Goal: Task Accomplishment & Management: Complete application form

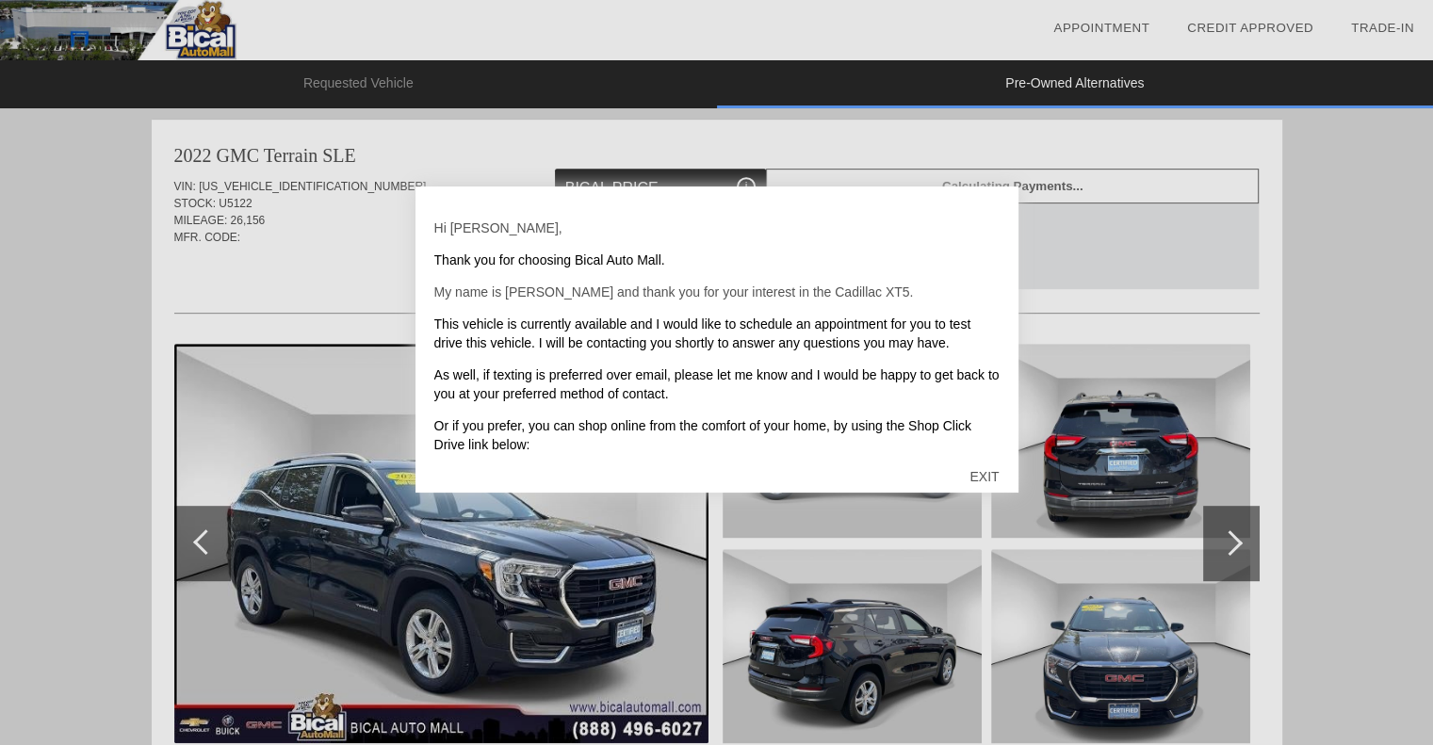
scroll to position [773, 0]
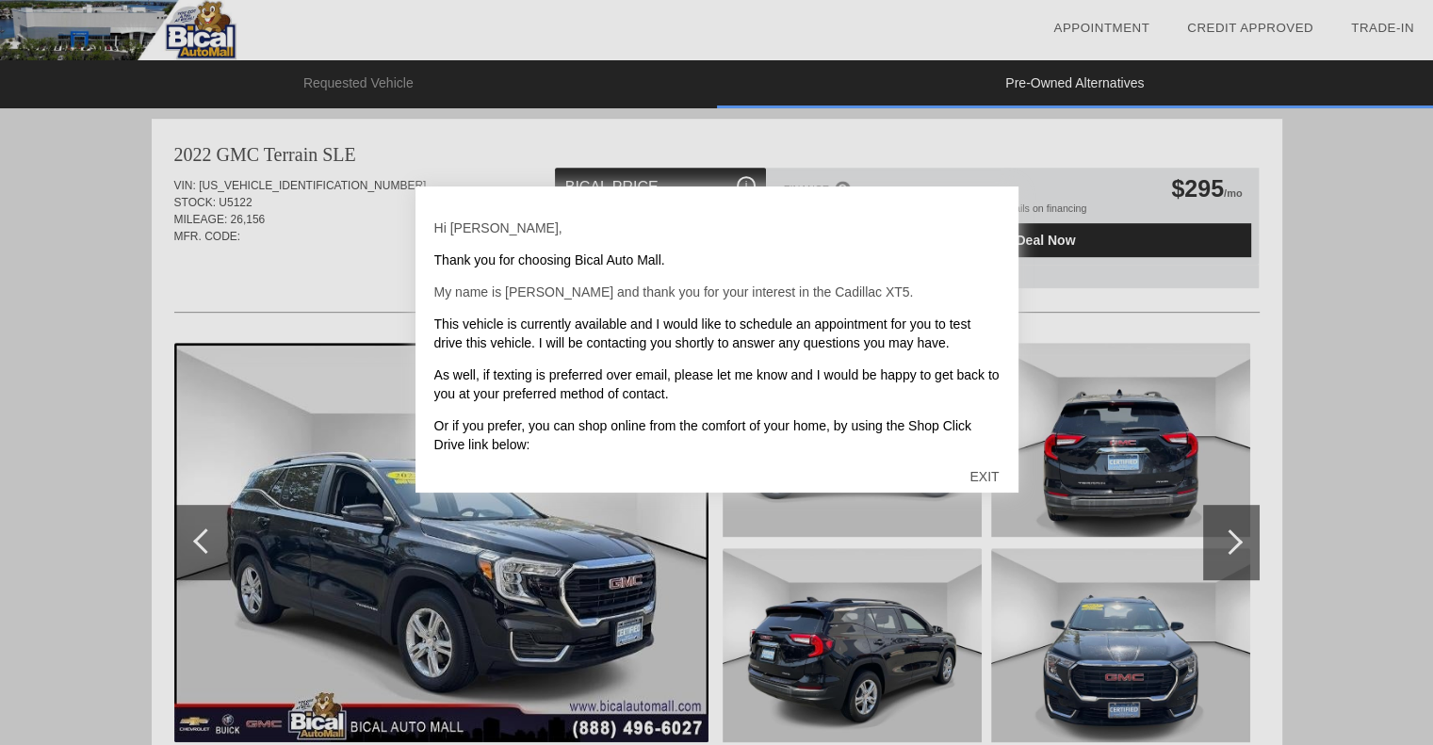
click at [986, 475] on div "EXIT" at bounding box center [984, 476] width 67 height 57
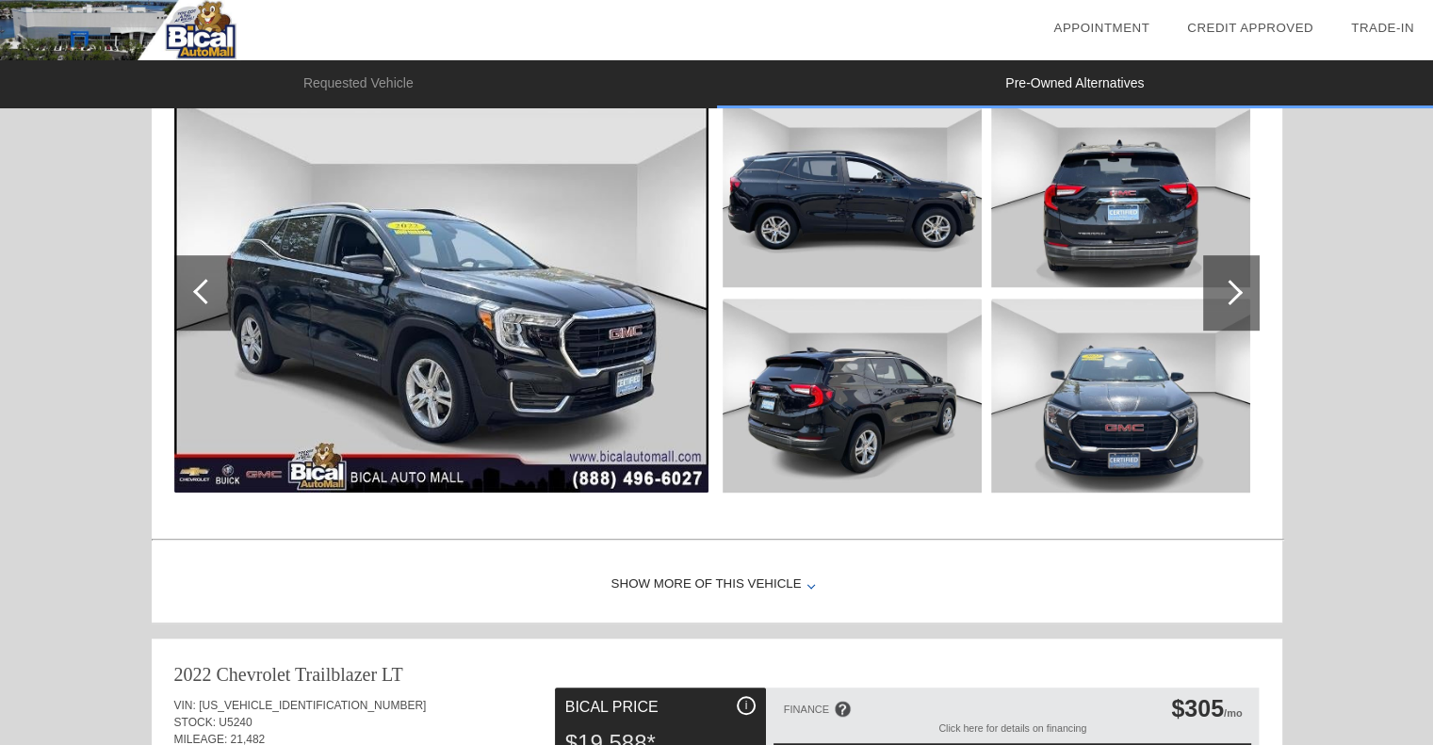
scroll to position [1055, 0]
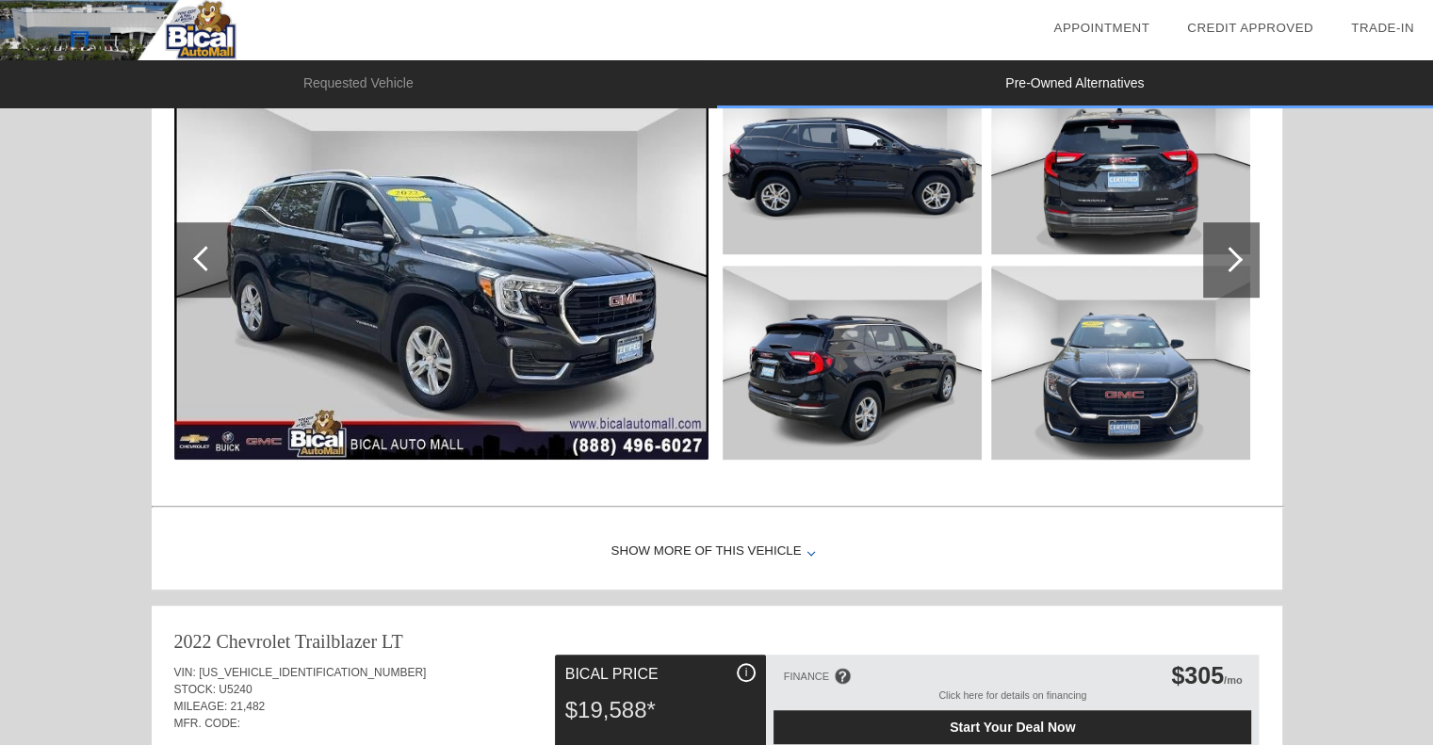
click at [1240, 253] on div at bounding box center [1231, 259] width 57 height 75
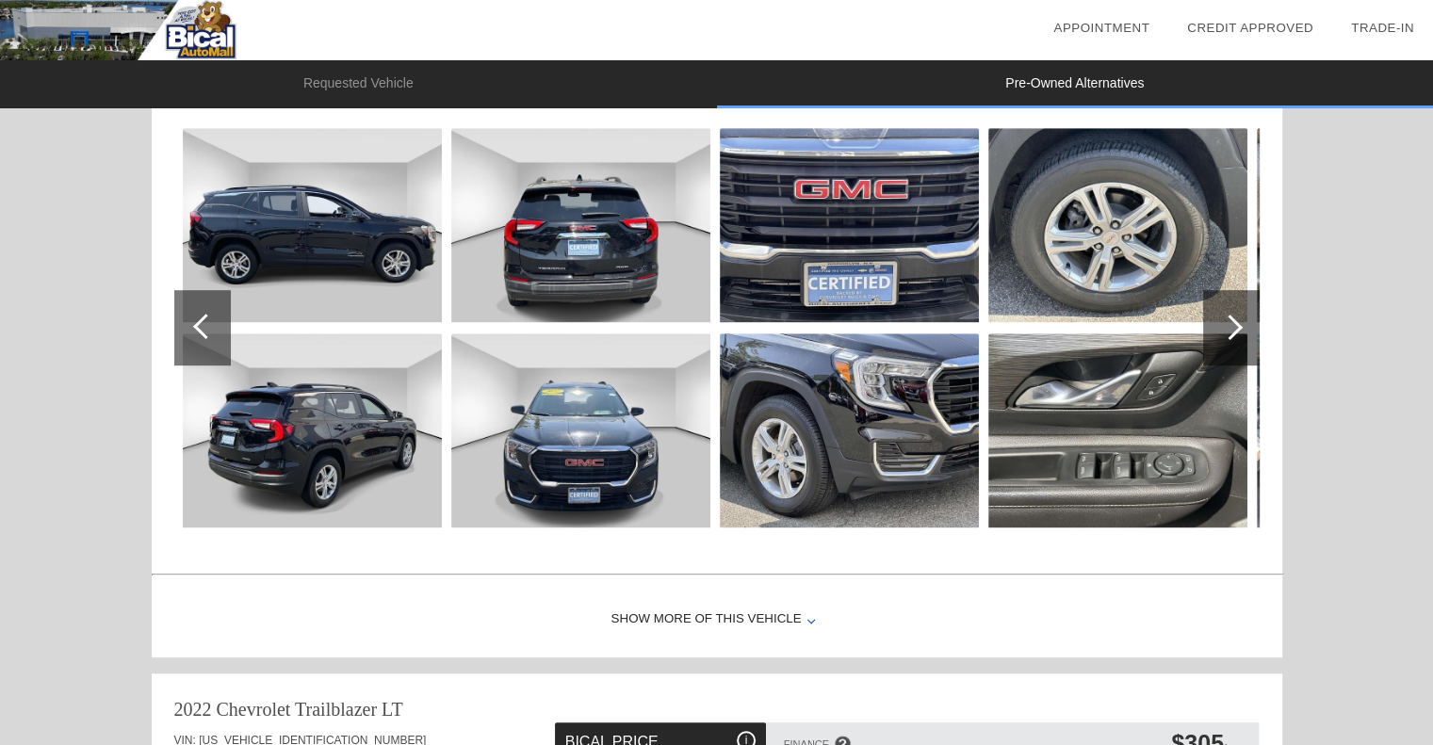
scroll to position [867, 0]
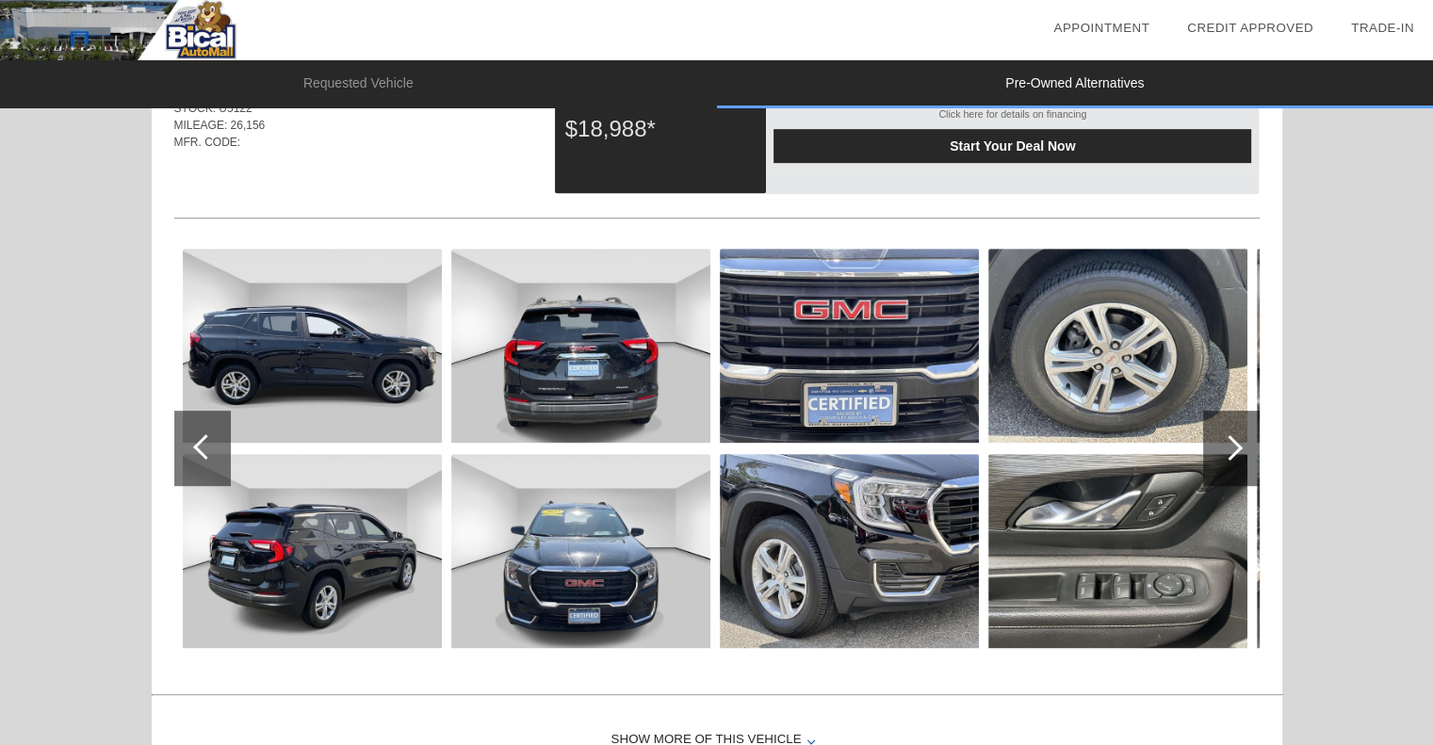
click at [1233, 447] on div at bounding box center [1229, 447] width 25 height 25
click at [1234, 447] on div at bounding box center [1229, 447] width 25 height 25
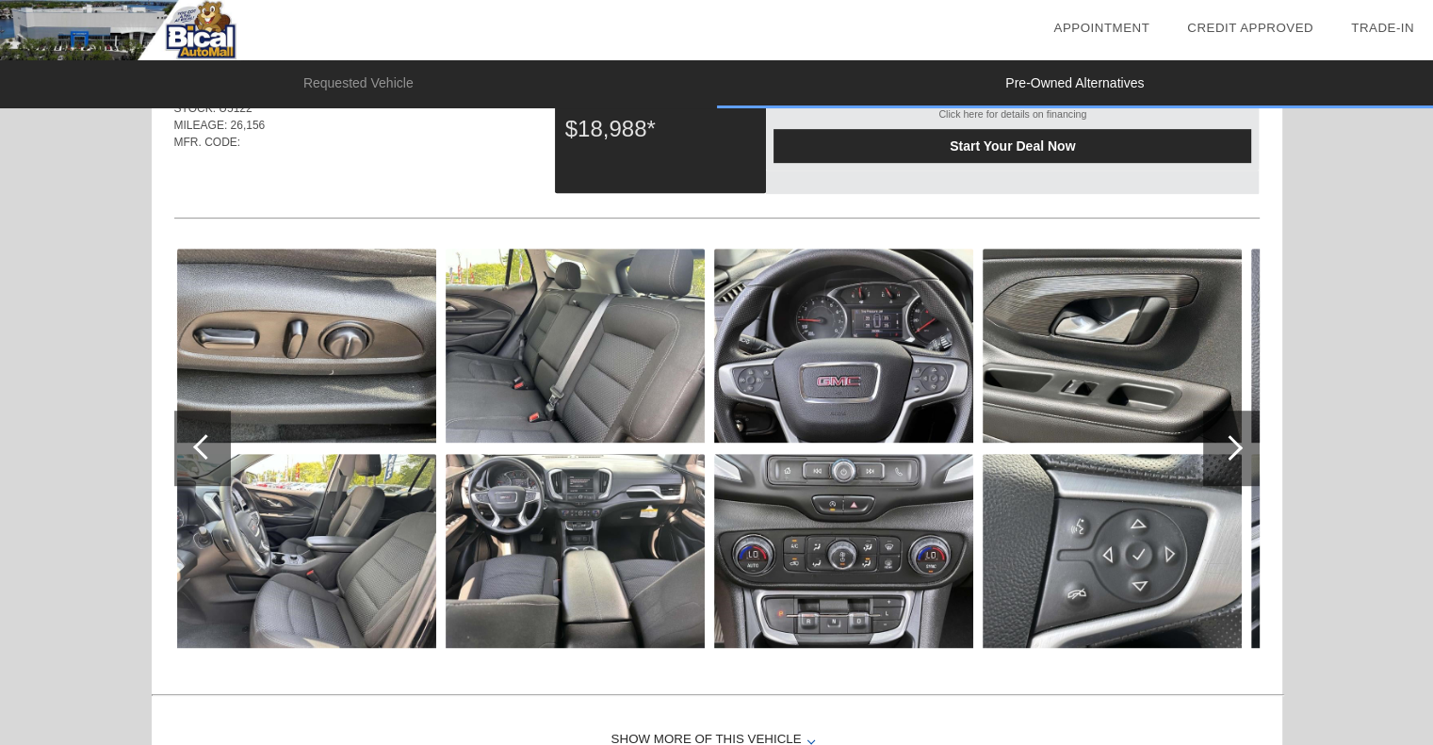
click at [1234, 447] on div at bounding box center [1229, 447] width 25 height 25
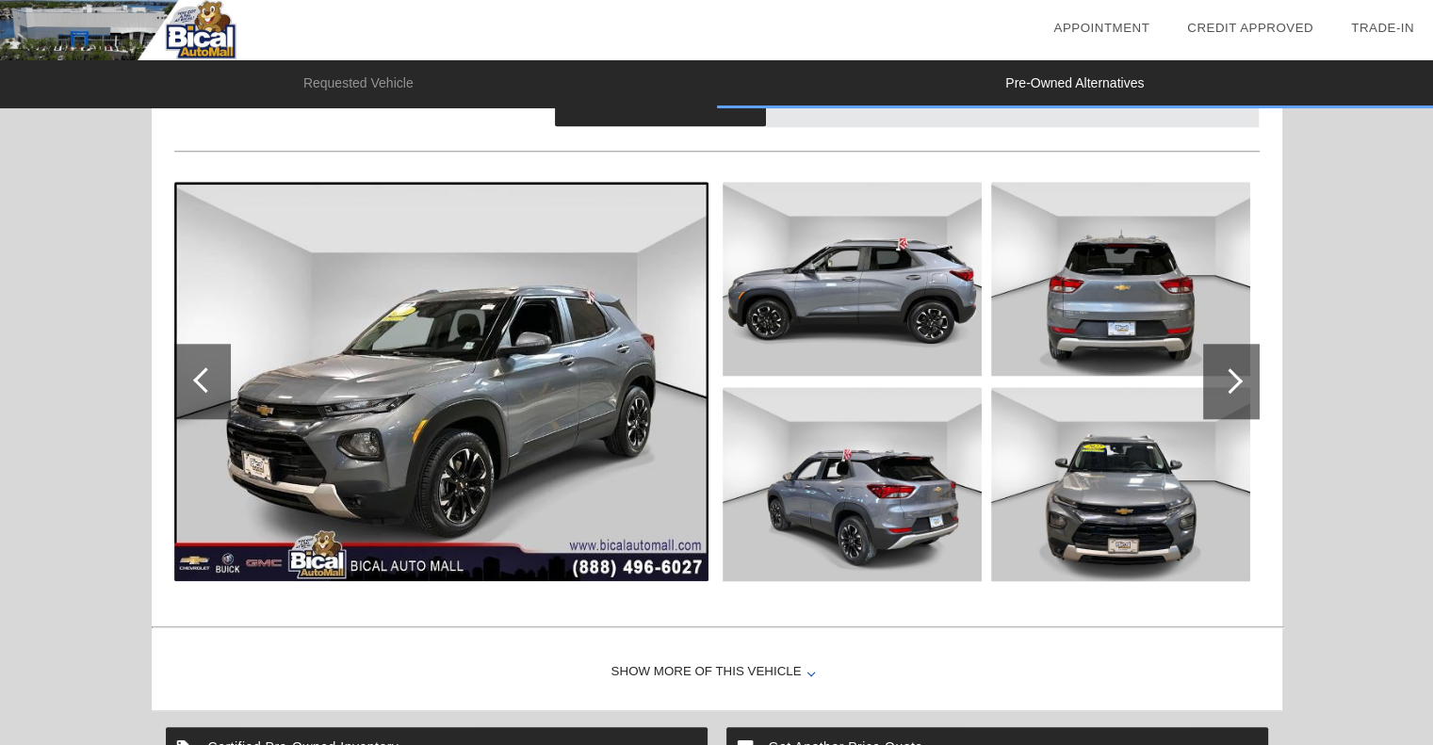
scroll to position [1715, 0]
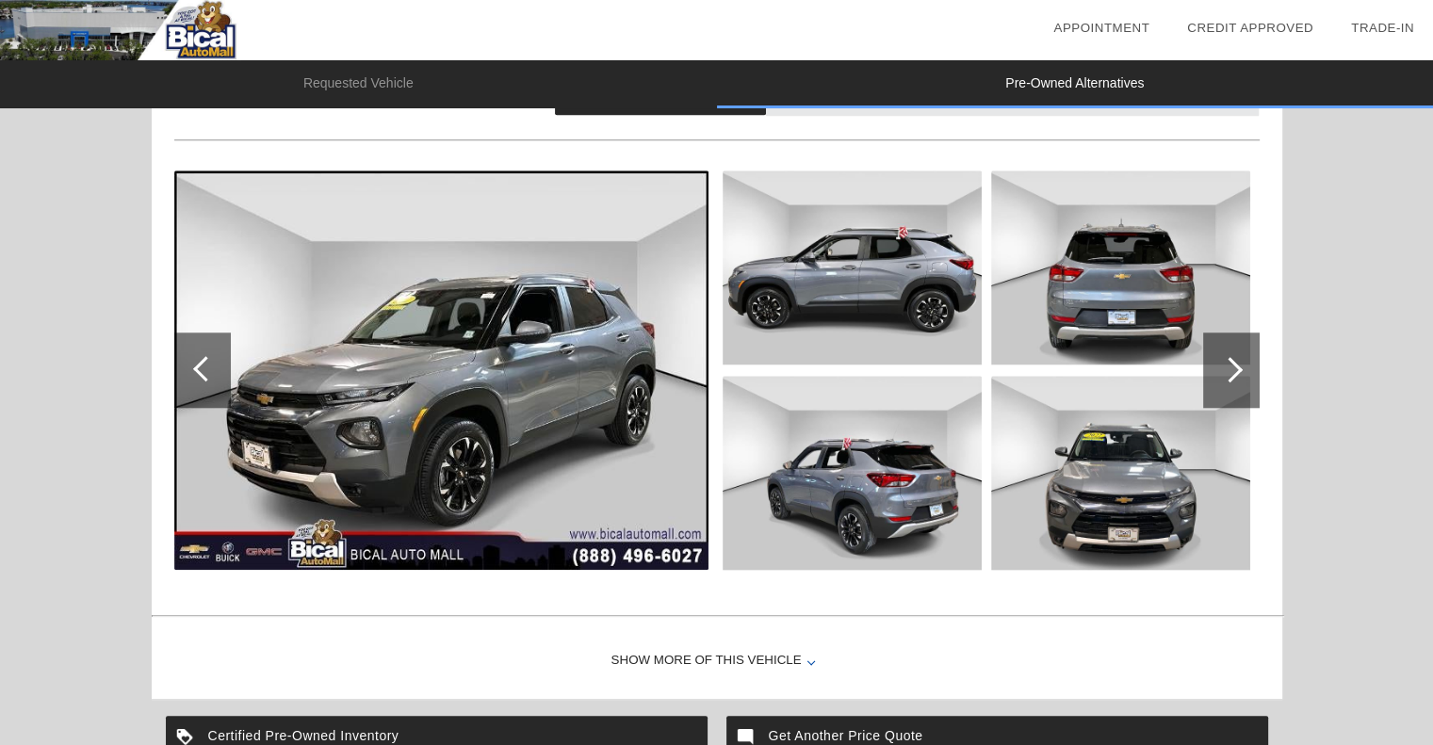
click at [1236, 365] on div at bounding box center [1229, 369] width 25 height 25
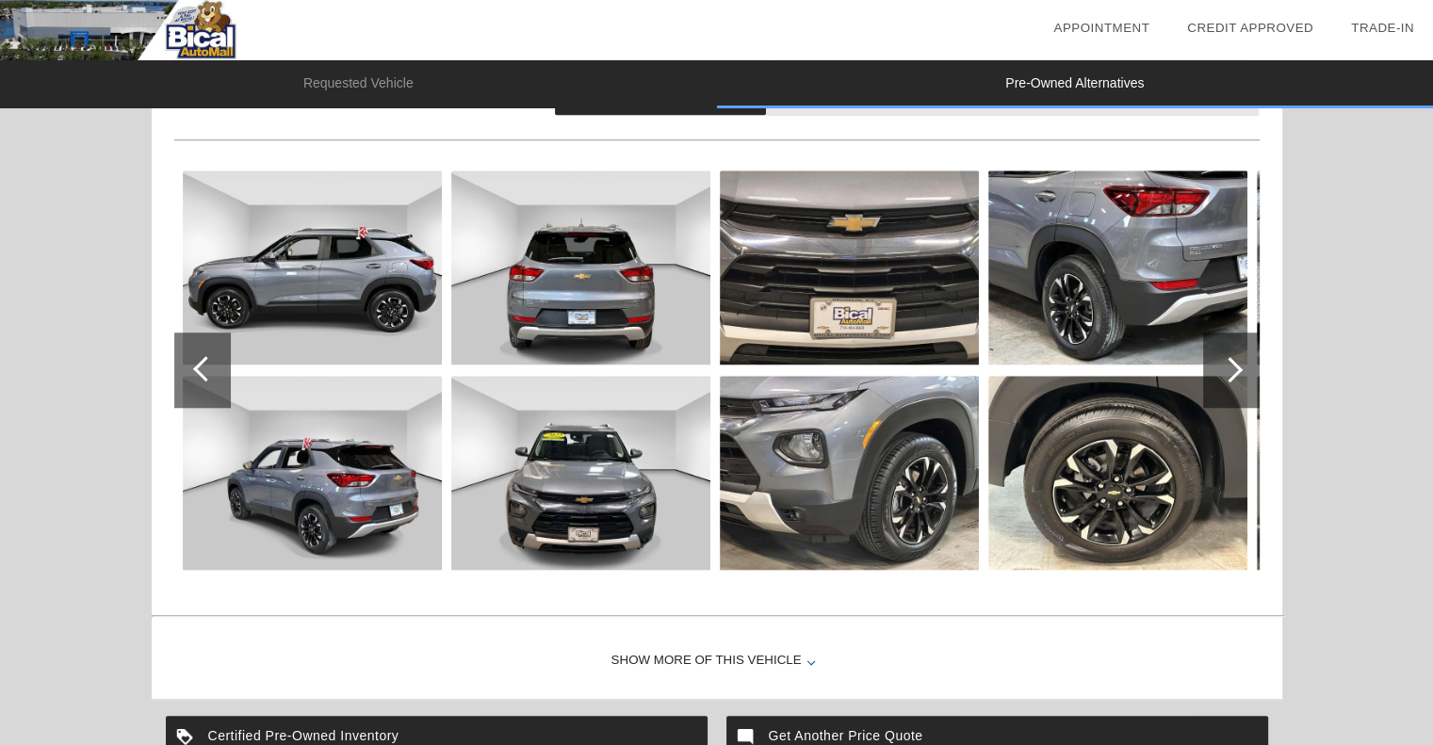
click at [1236, 365] on div at bounding box center [1229, 369] width 25 height 25
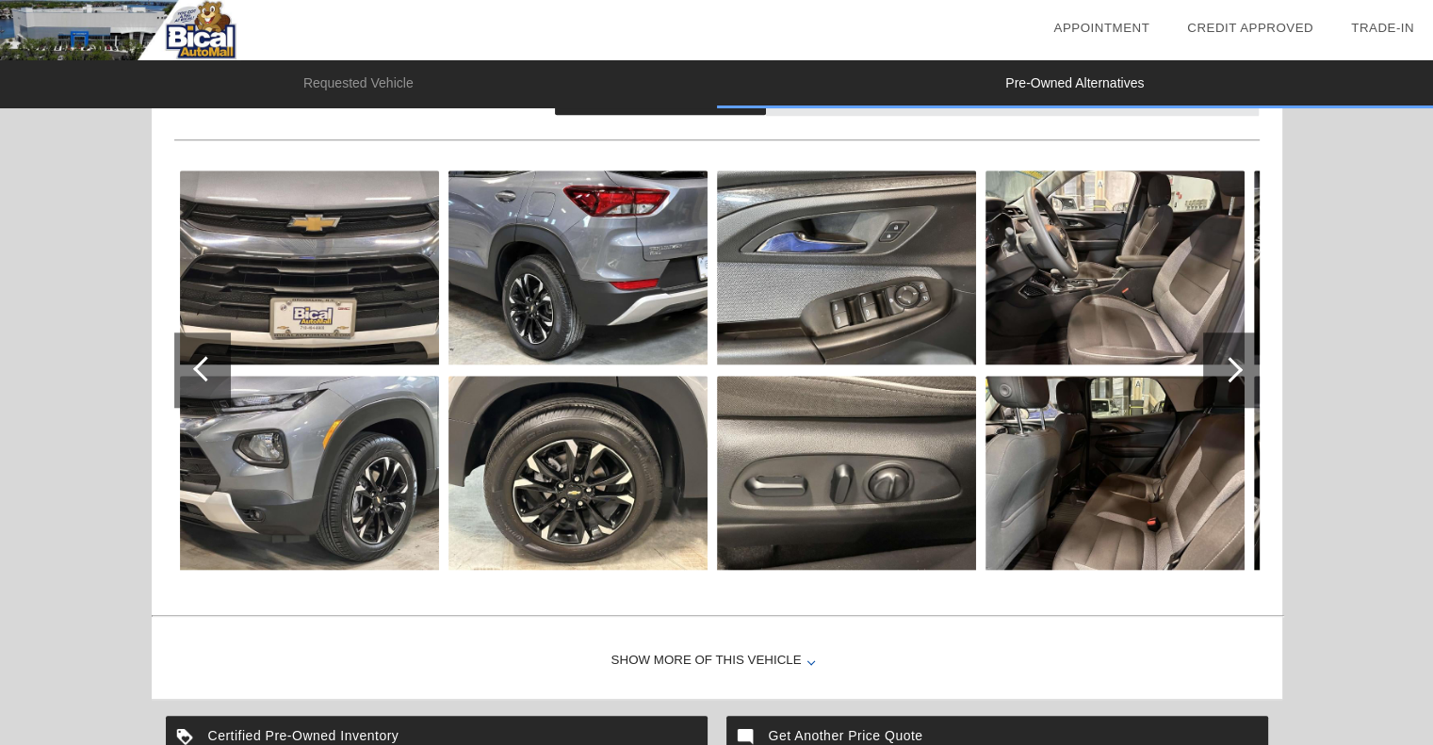
click at [1236, 365] on div at bounding box center [1229, 369] width 25 height 25
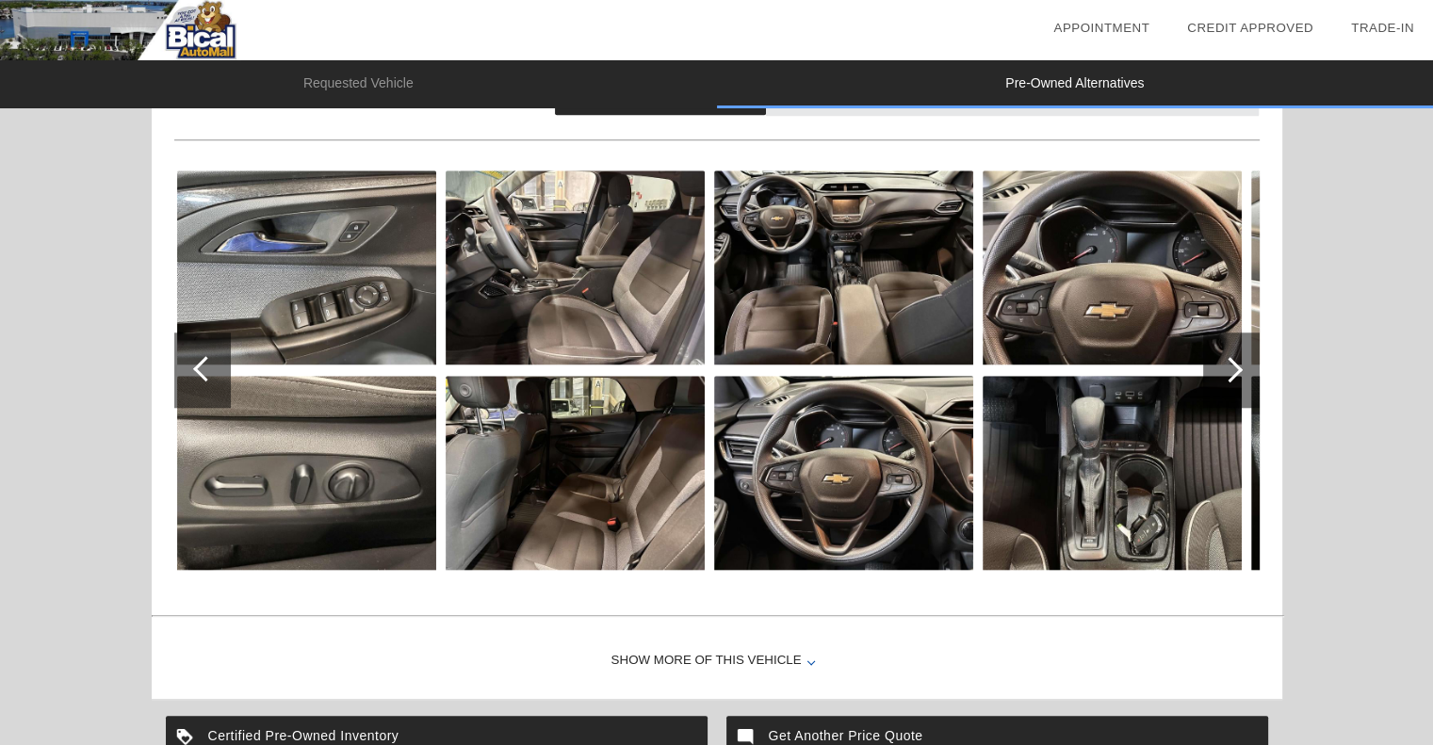
click at [1236, 365] on div at bounding box center [1229, 369] width 25 height 25
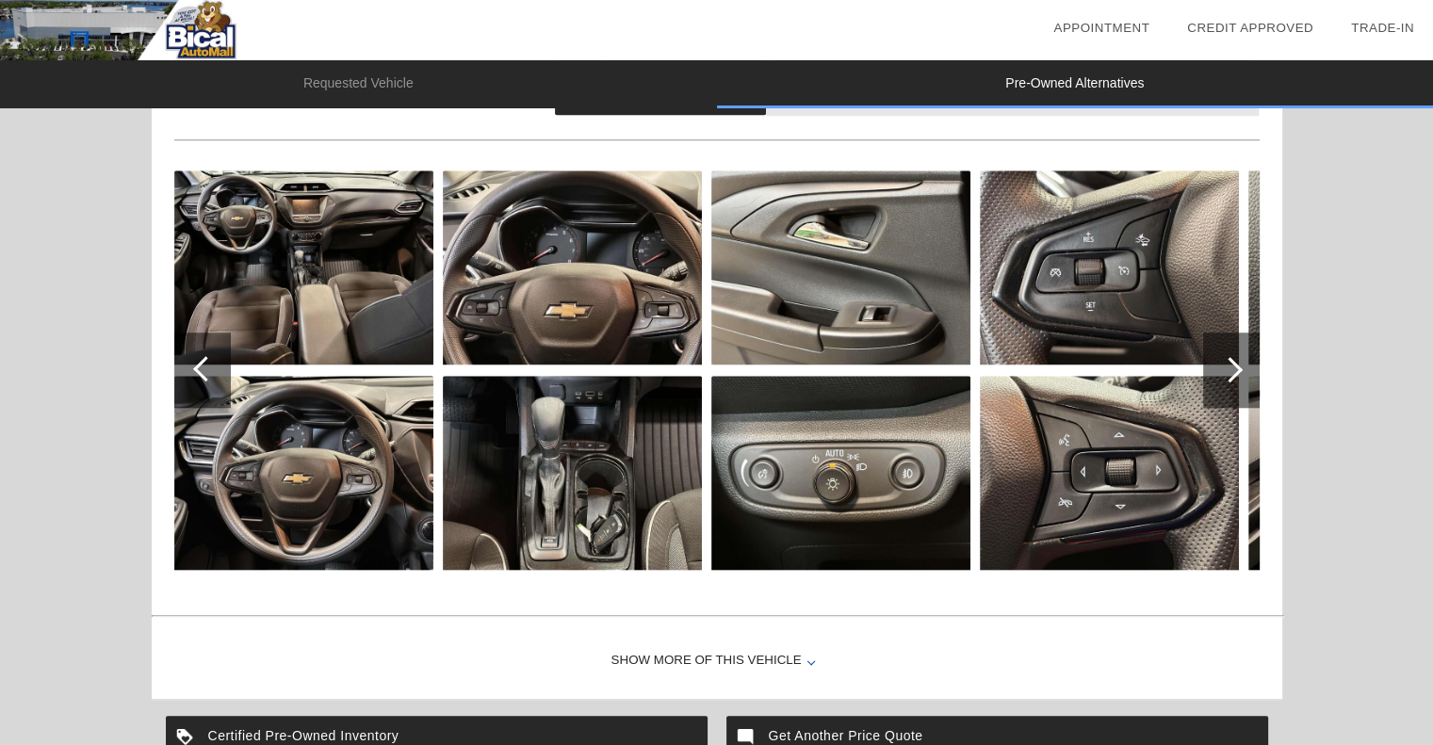
click at [1236, 365] on div at bounding box center [1229, 369] width 25 height 25
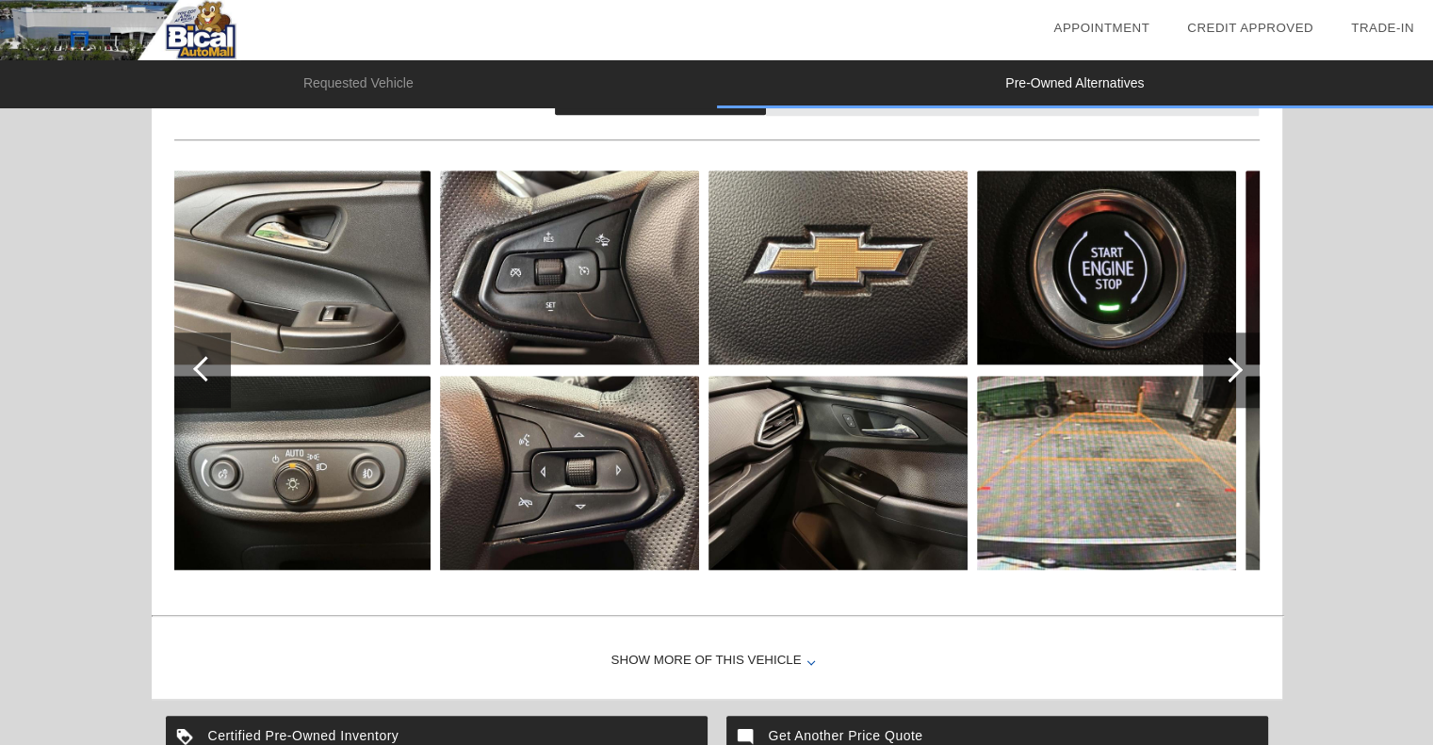
click at [1236, 365] on div at bounding box center [1229, 369] width 25 height 25
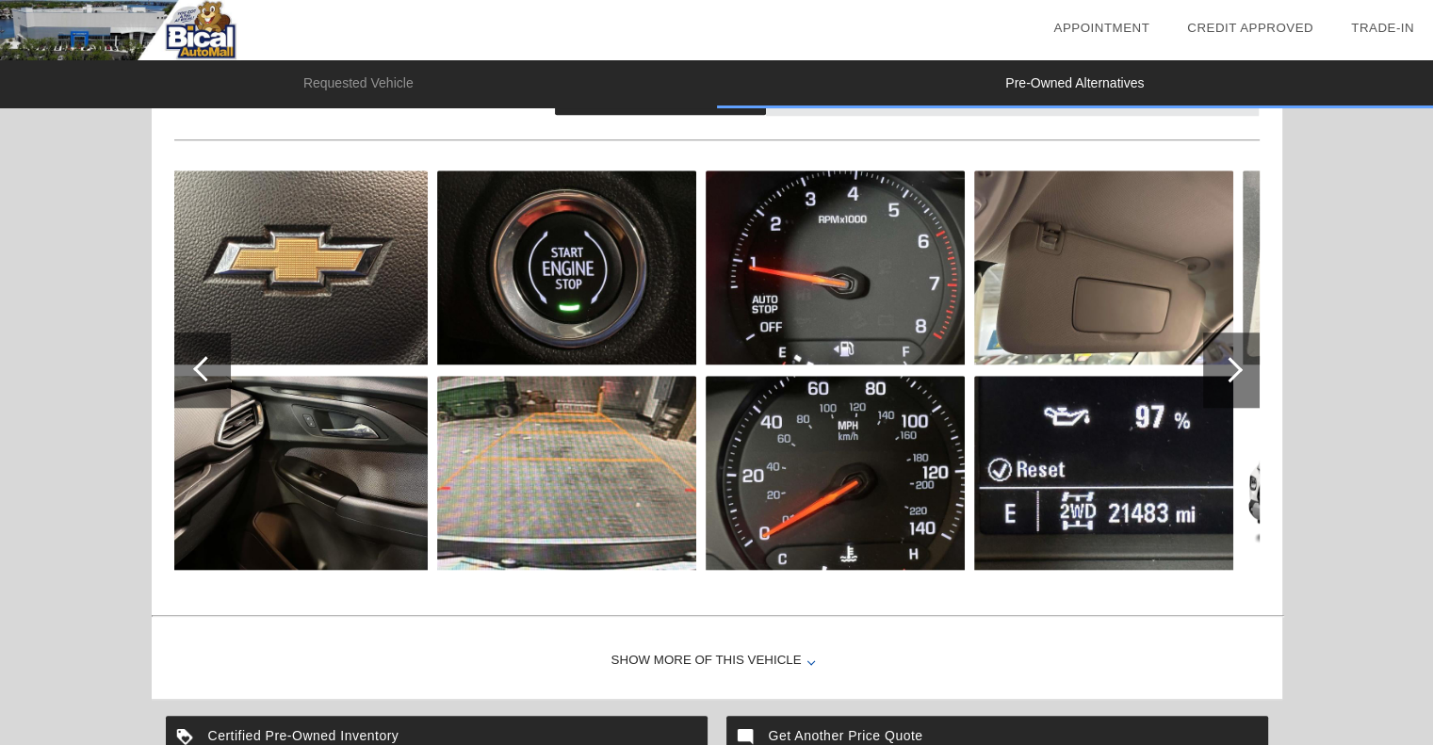
click at [1236, 365] on div at bounding box center [1229, 369] width 25 height 25
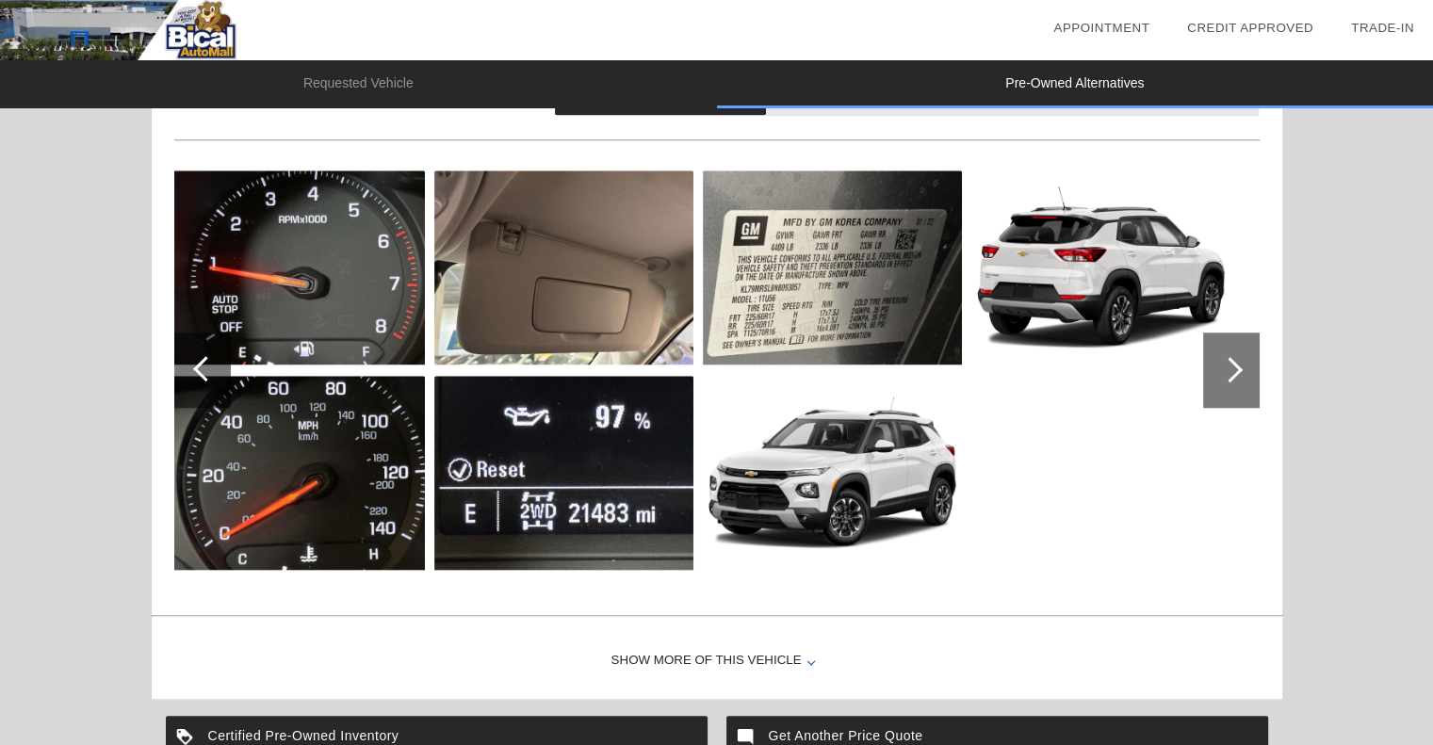
click at [201, 367] on div at bounding box center [205, 368] width 25 height 25
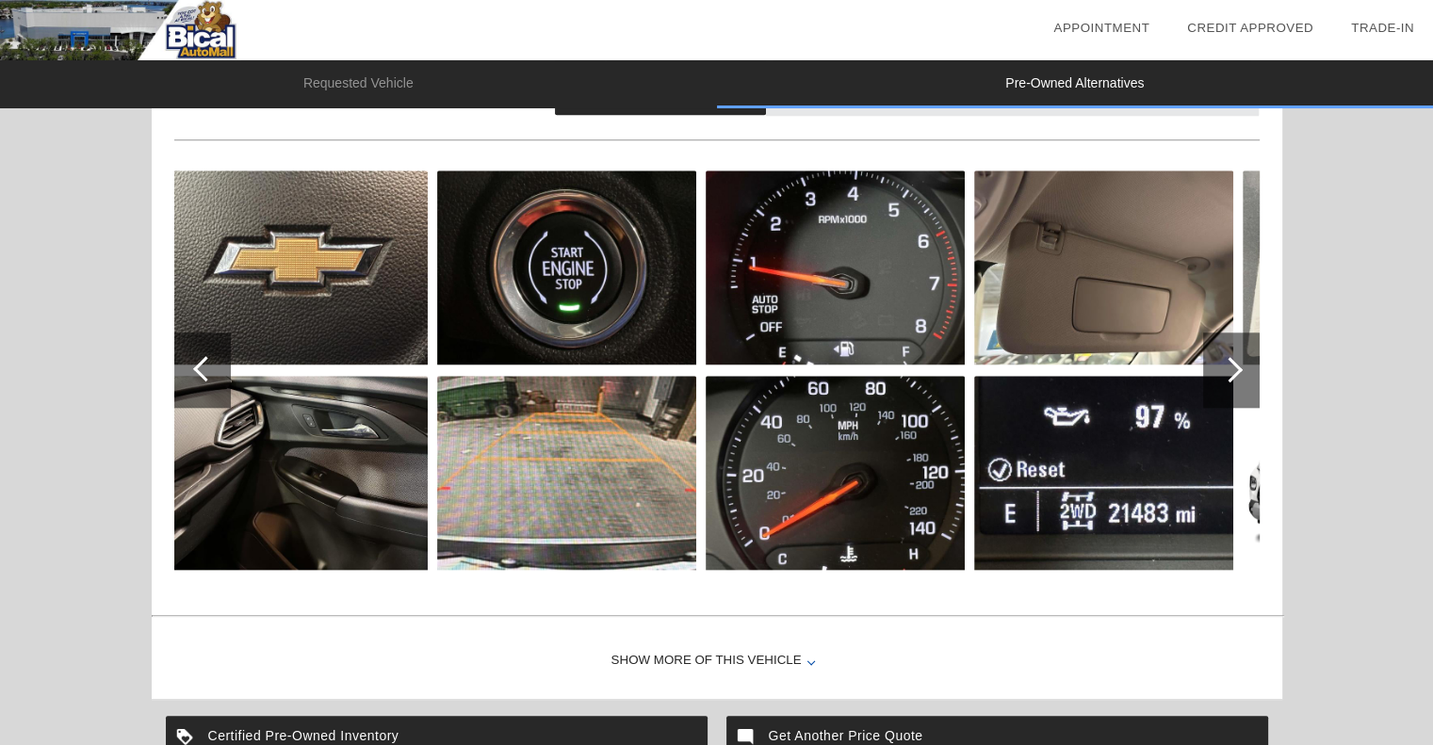
click at [201, 367] on div at bounding box center [205, 368] width 25 height 25
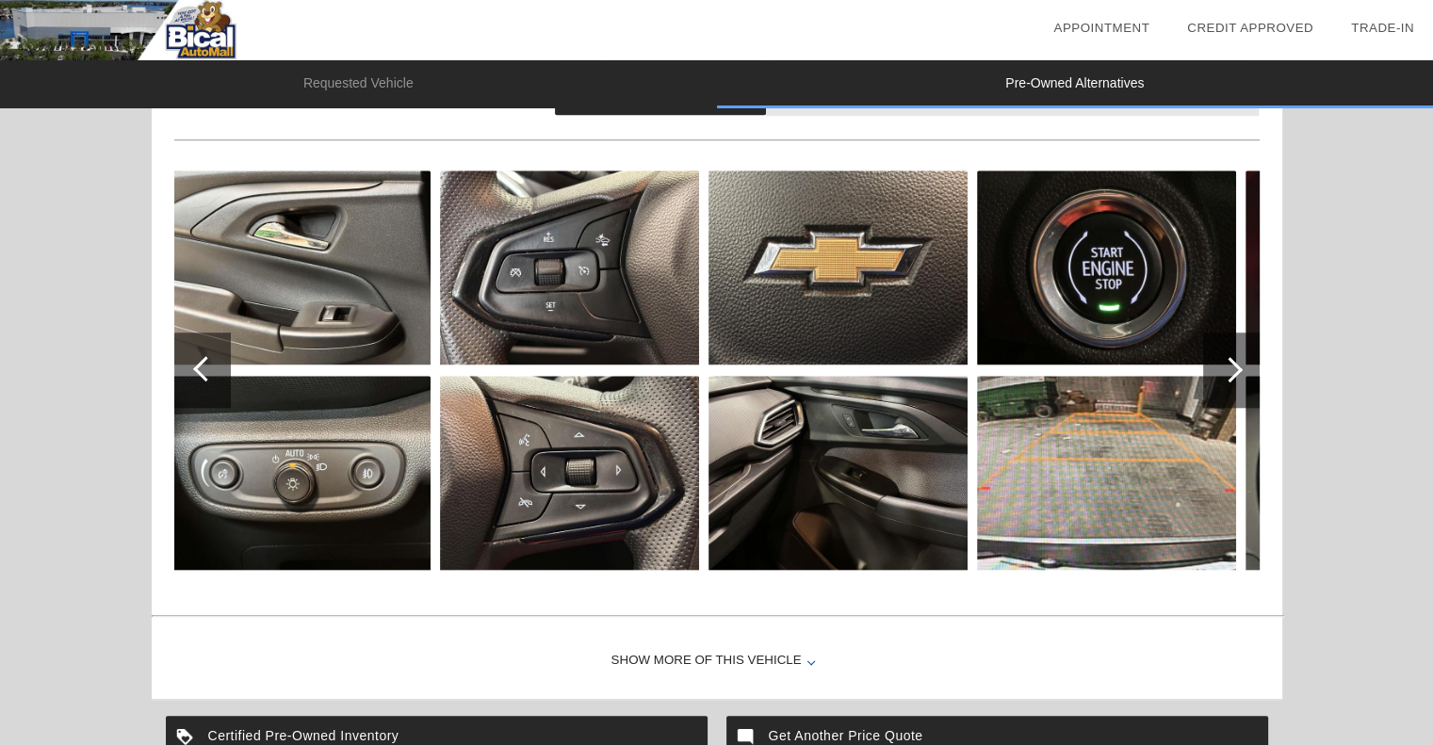
click at [201, 367] on div at bounding box center [205, 368] width 25 height 25
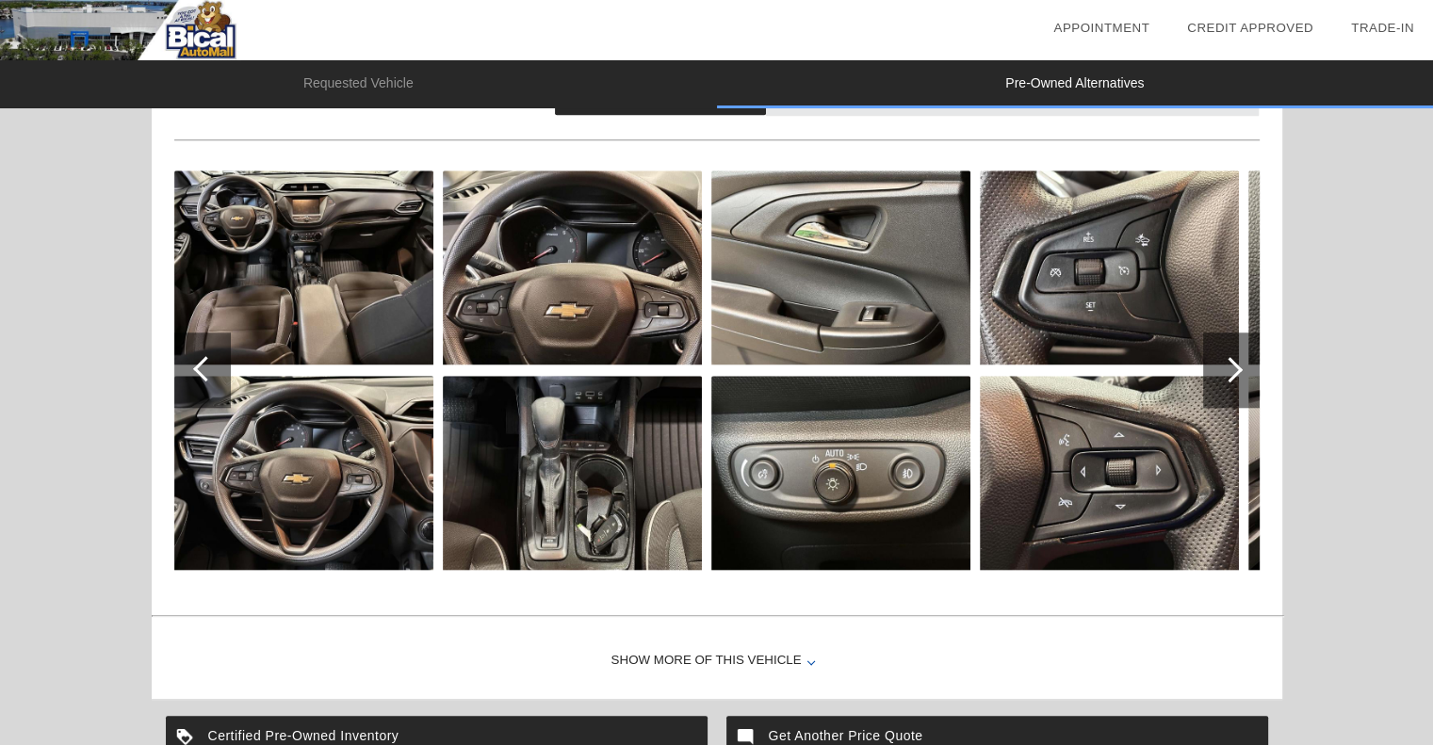
click at [201, 367] on div at bounding box center [205, 368] width 25 height 25
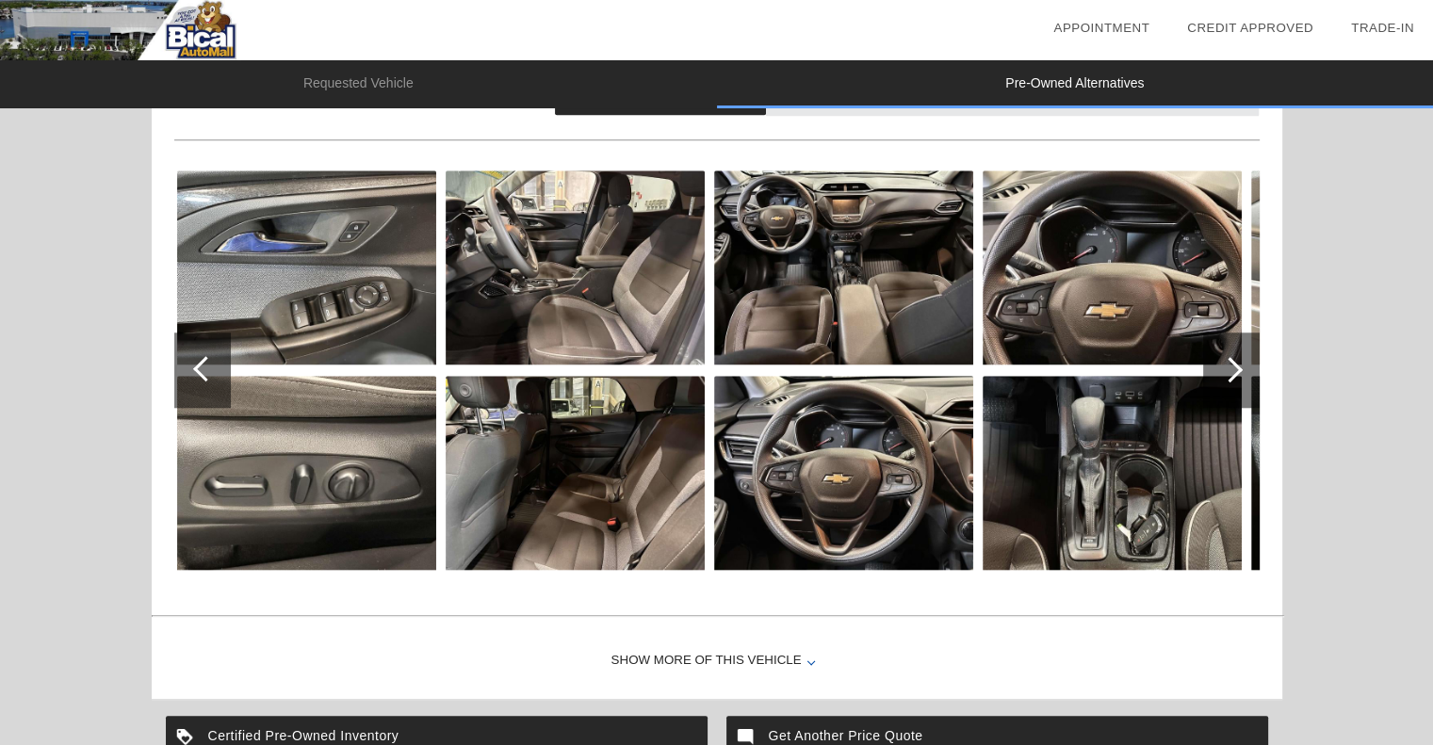
click at [203, 367] on div at bounding box center [205, 368] width 25 height 25
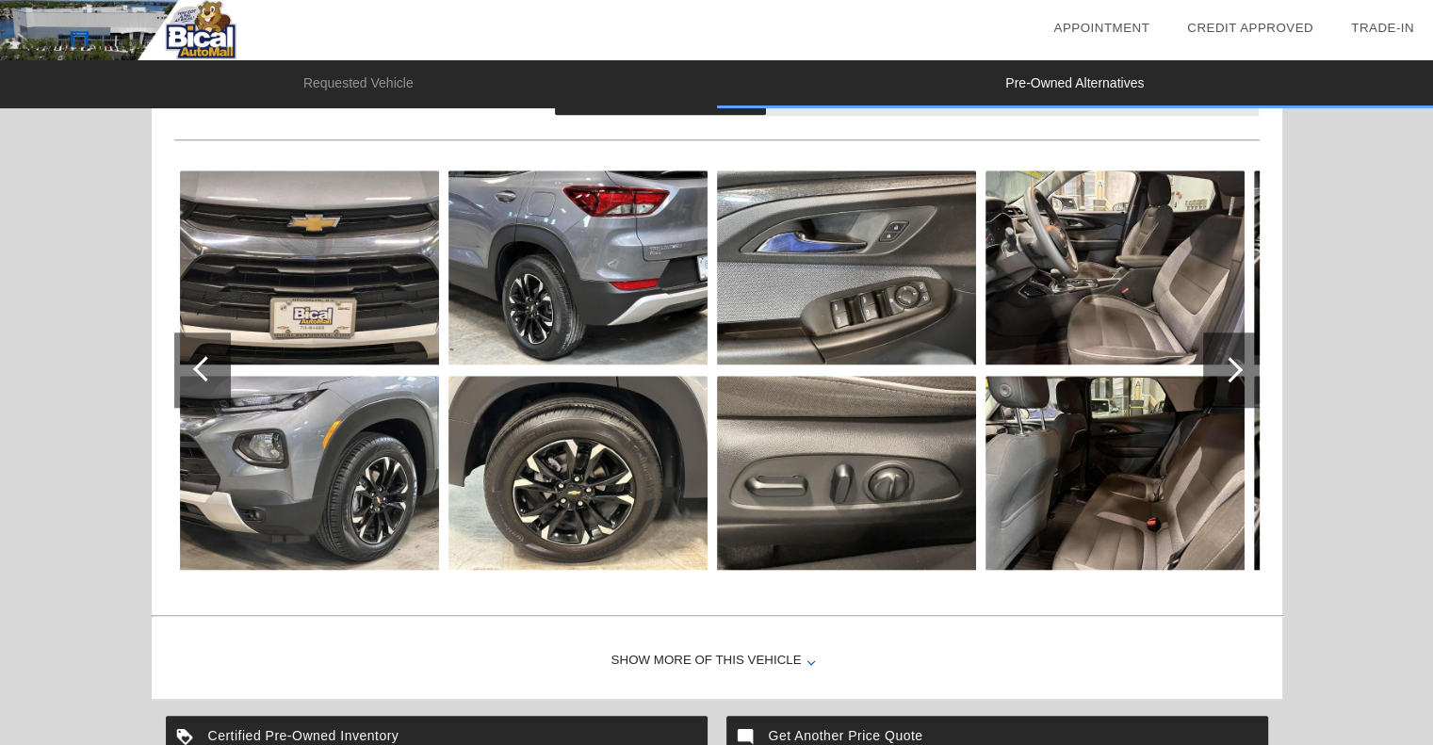
click at [203, 367] on div at bounding box center [205, 368] width 25 height 25
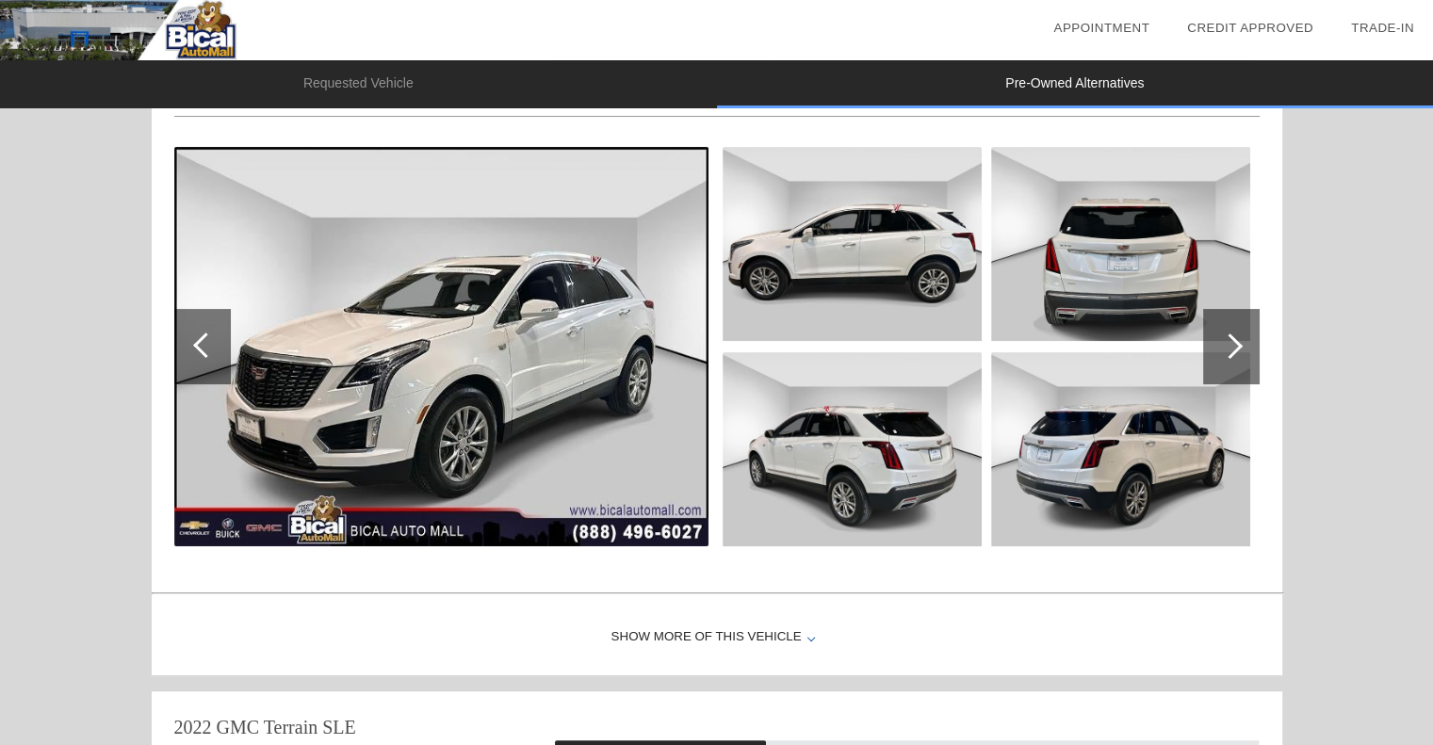
scroll to position [203, 0]
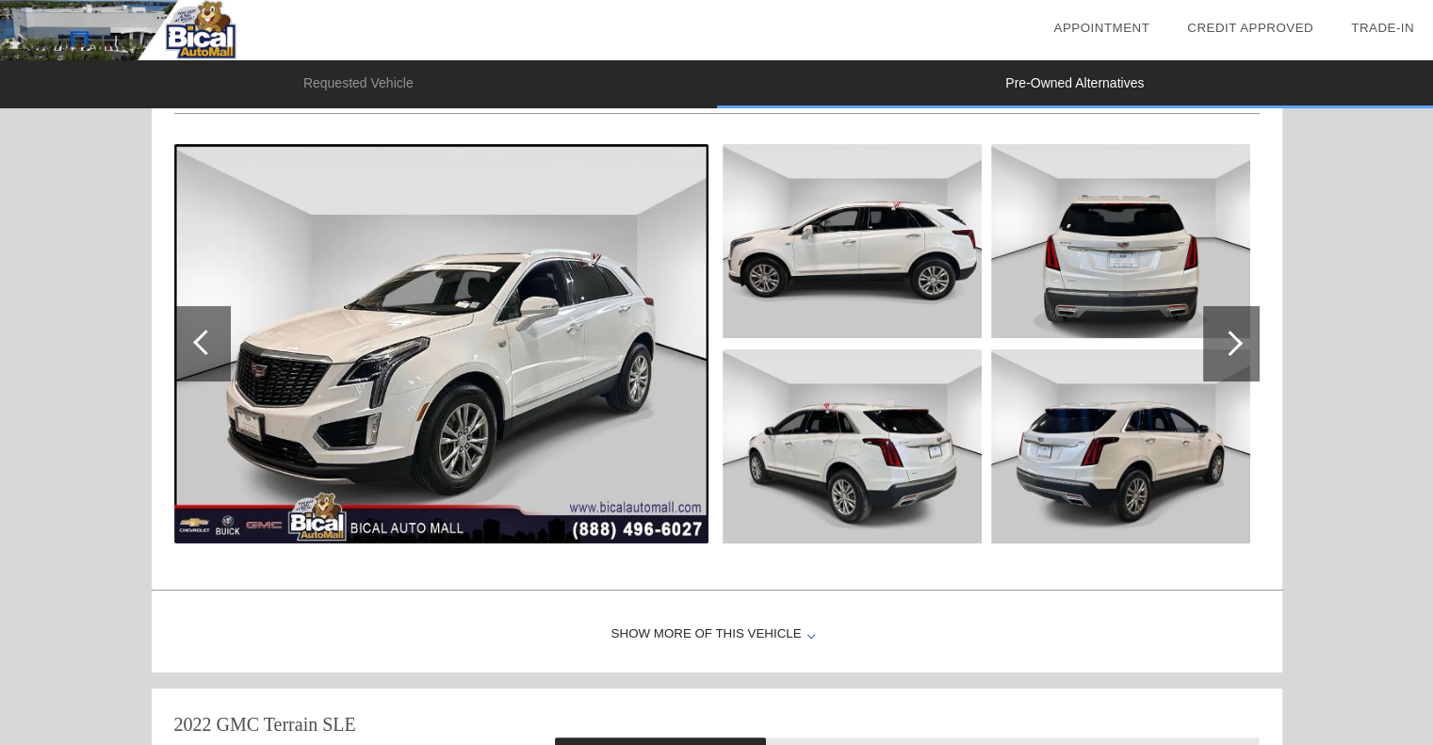
click at [497, 355] on img at bounding box center [441, 343] width 534 height 399
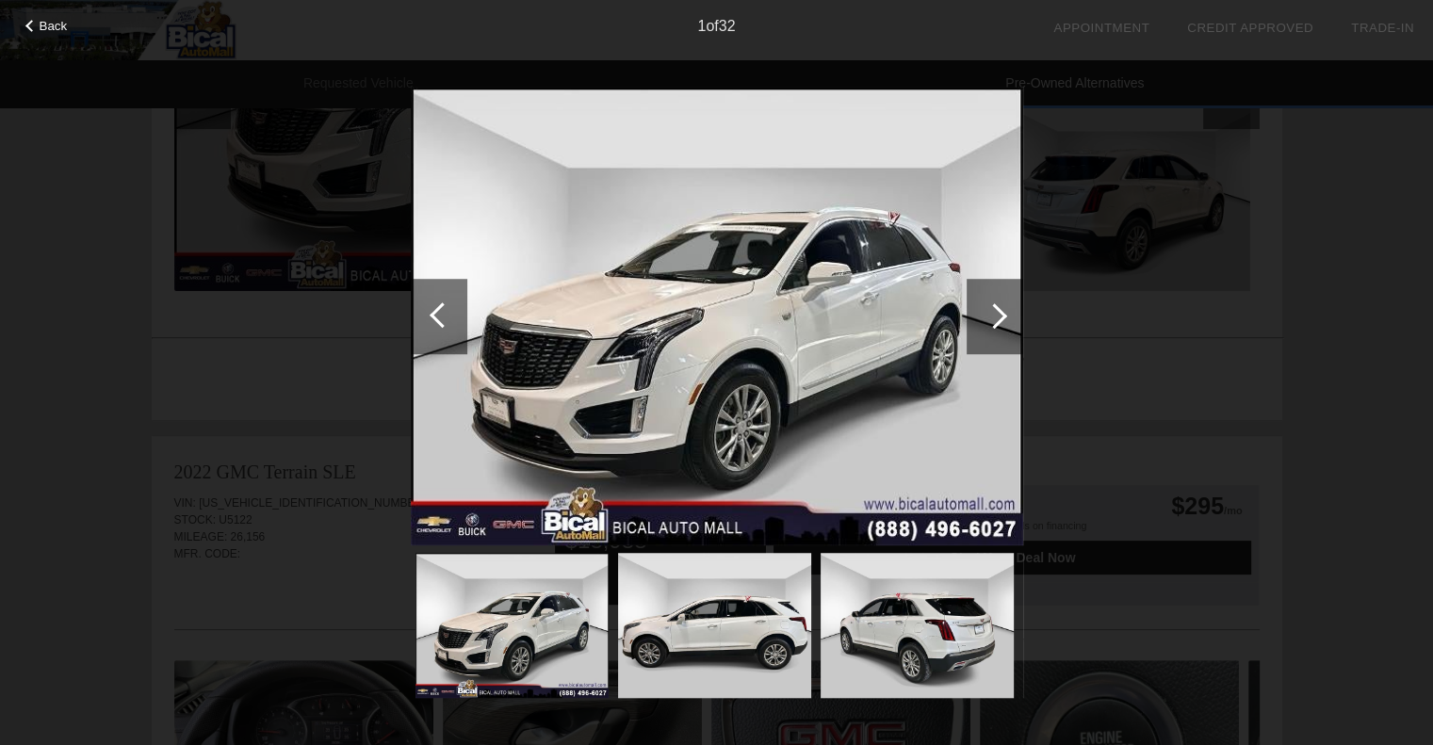
scroll to position [485, 0]
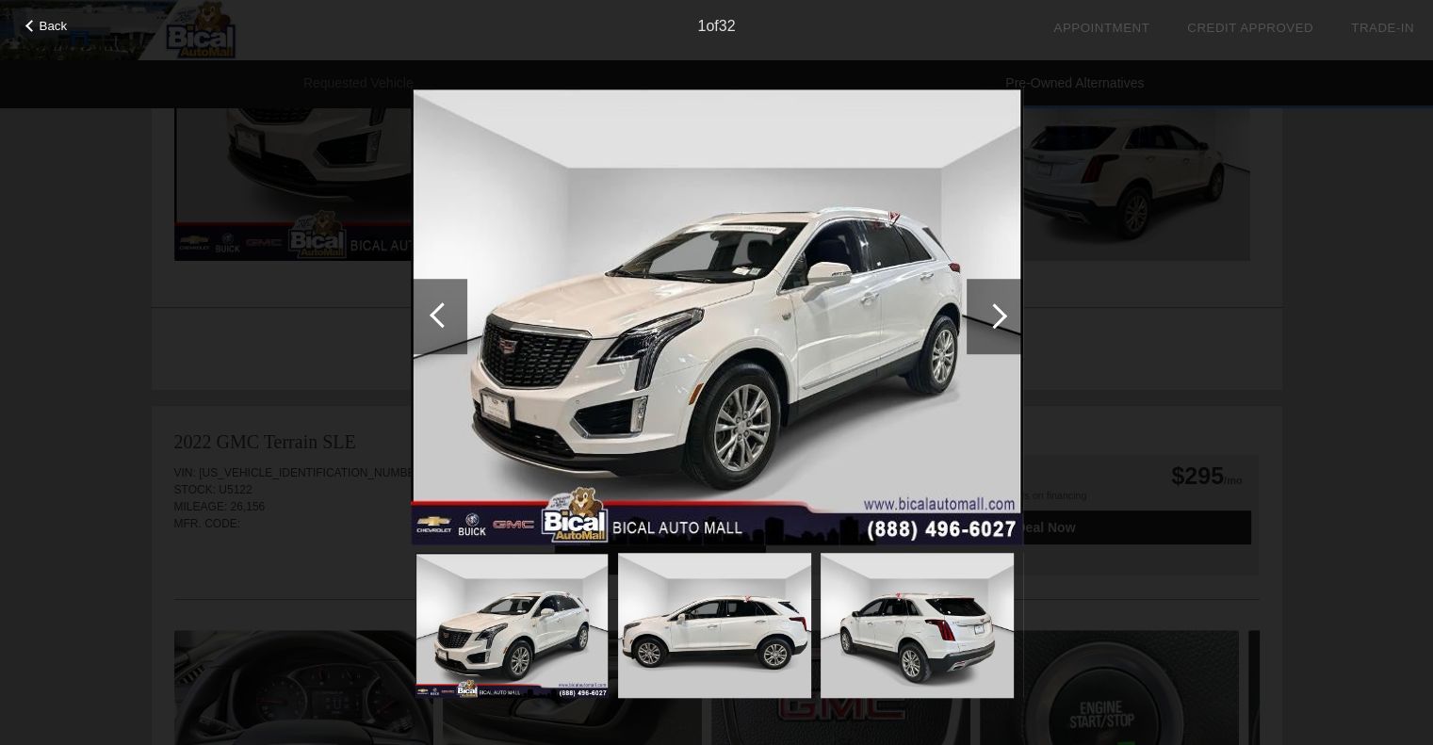
click at [1001, 310] on div at bounding box center [994, 315] width 25 height 25
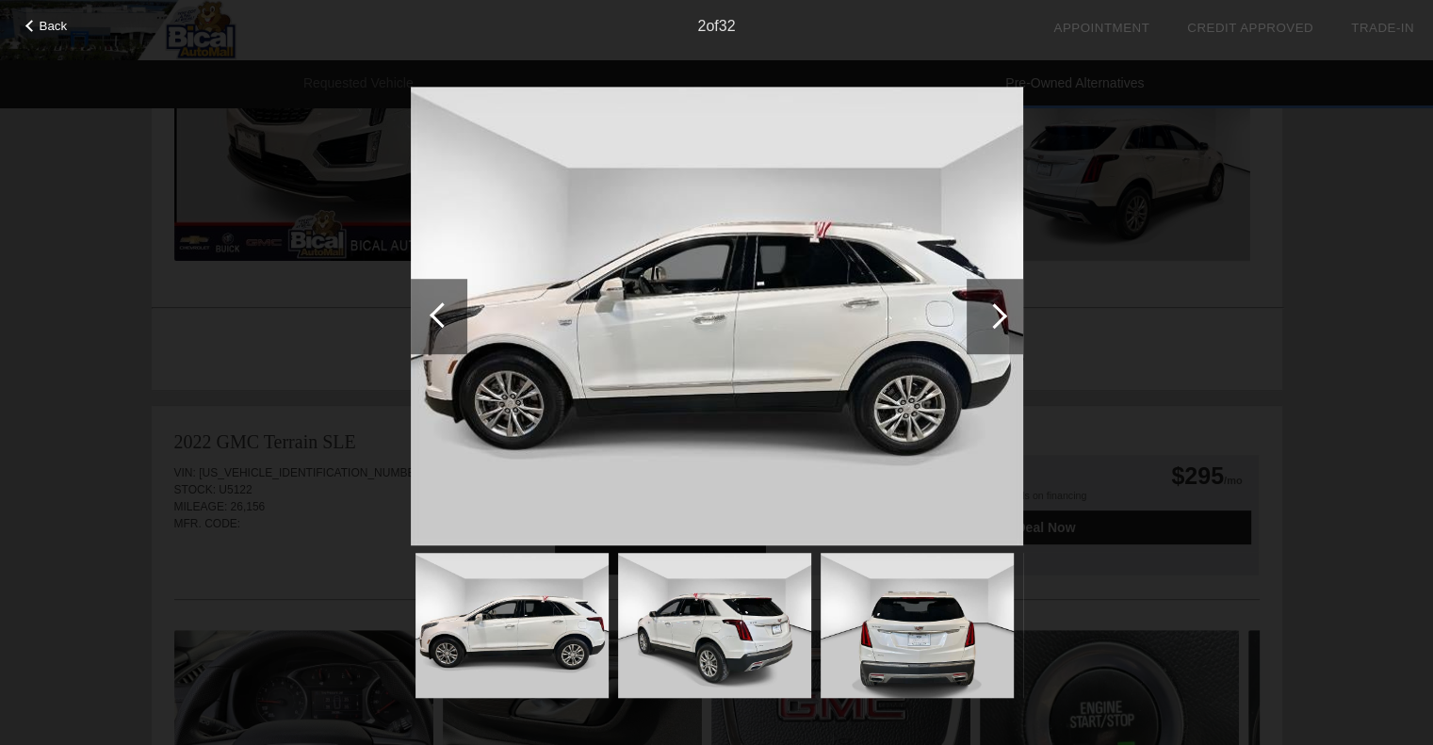
click at [1001, 310] on div at bounding box center [994, 315] width 25 height 25
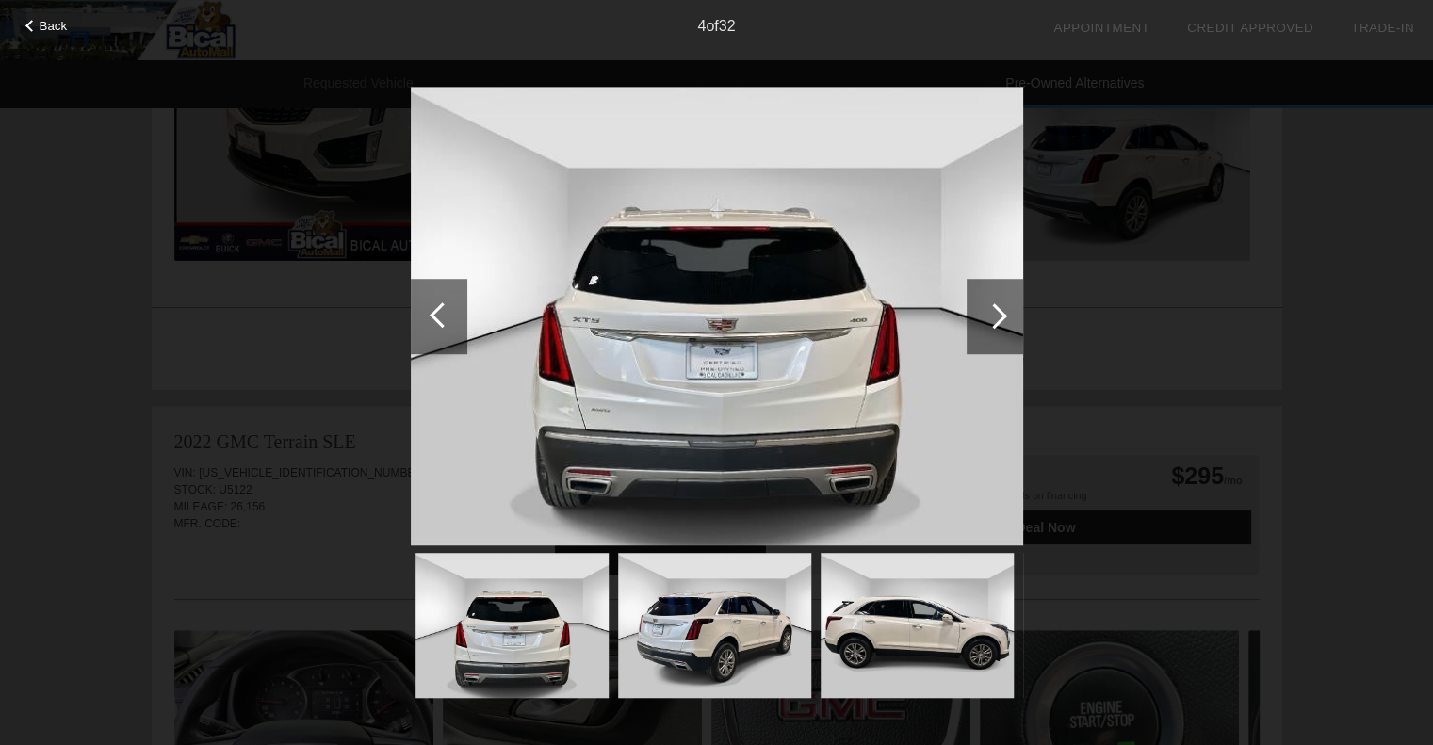
click at [1001, 310] on div at bounding box center [994, 315] width 25 height 25
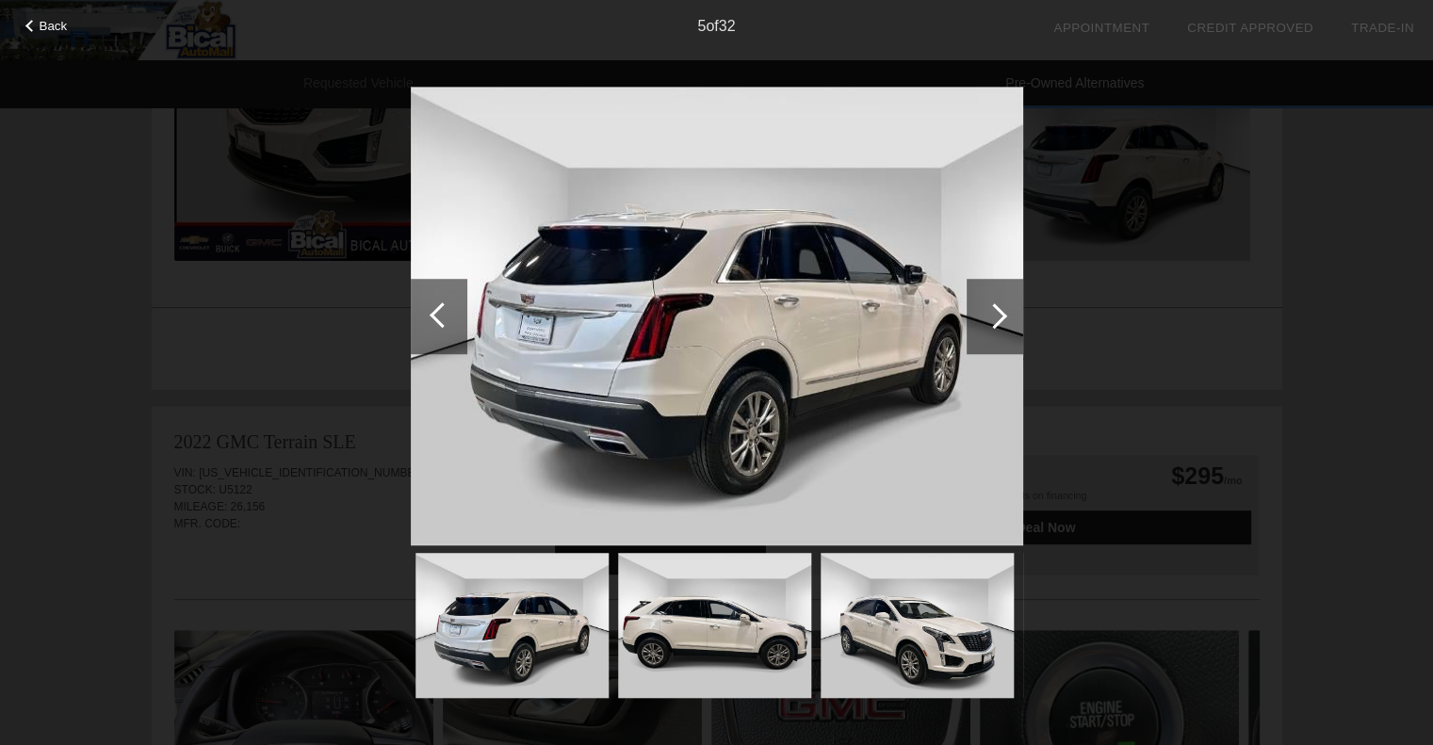
click at [1003, 310] on div at bounding box center [995, 316] width 57 height 75
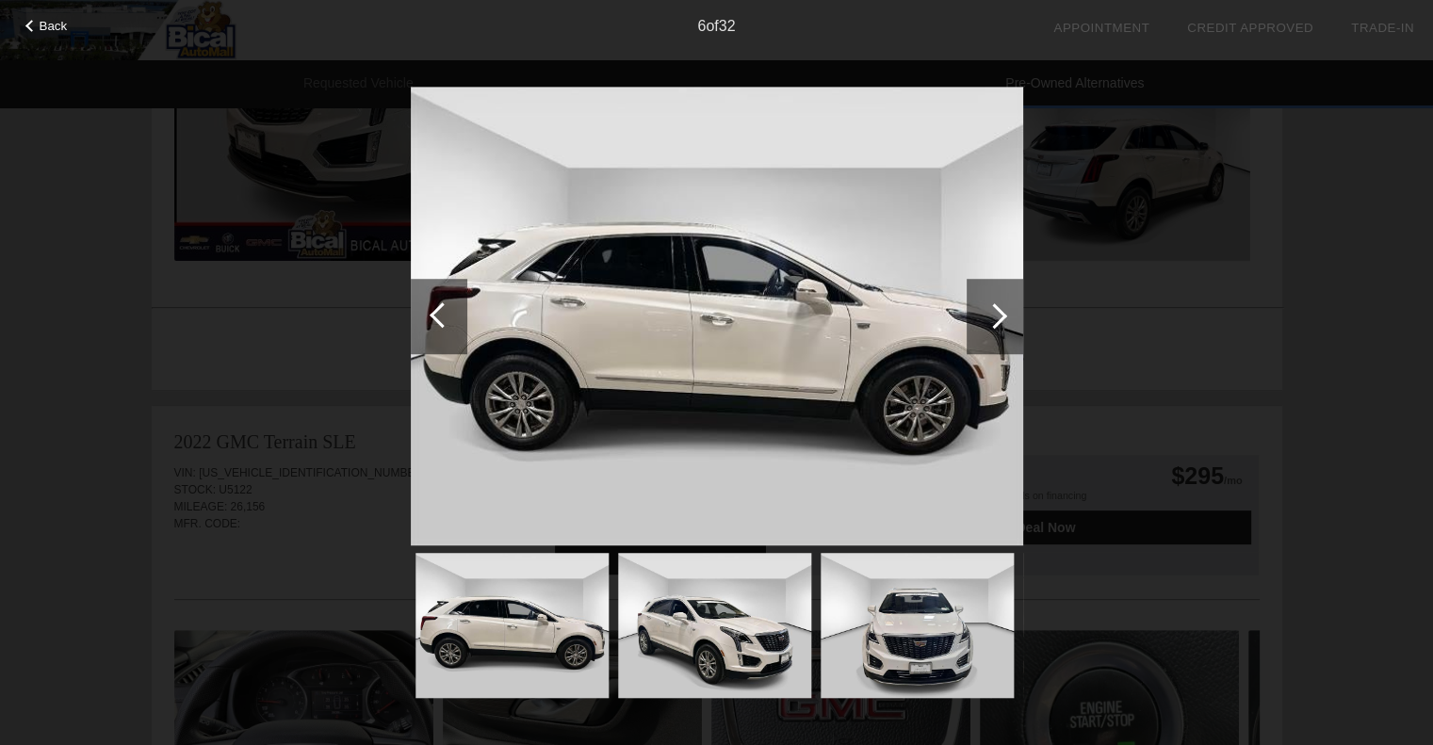
click at [1003, 310] on div at bounding box center [995, 316] width 57 height 75
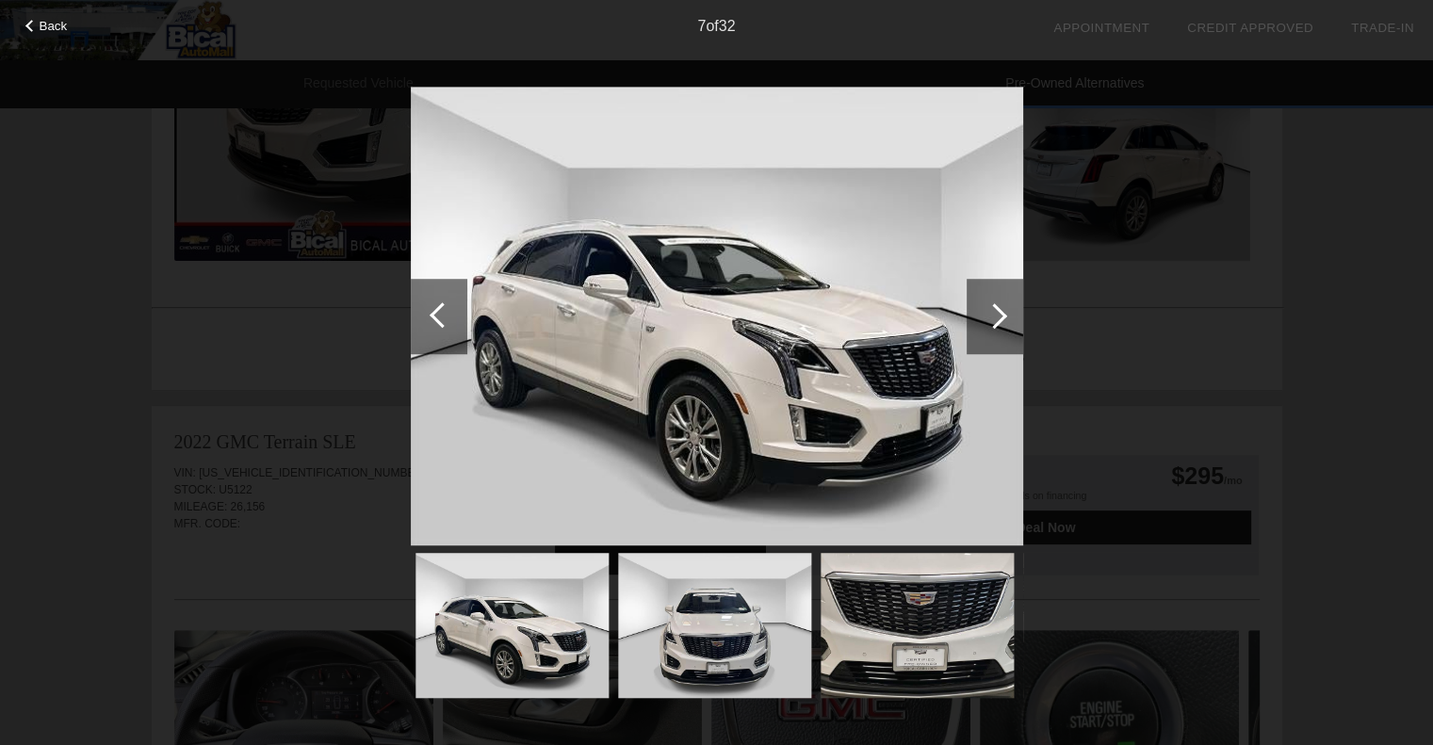
click at [1004, 310] on div at bounding box center [995, 316] width 57 height 75
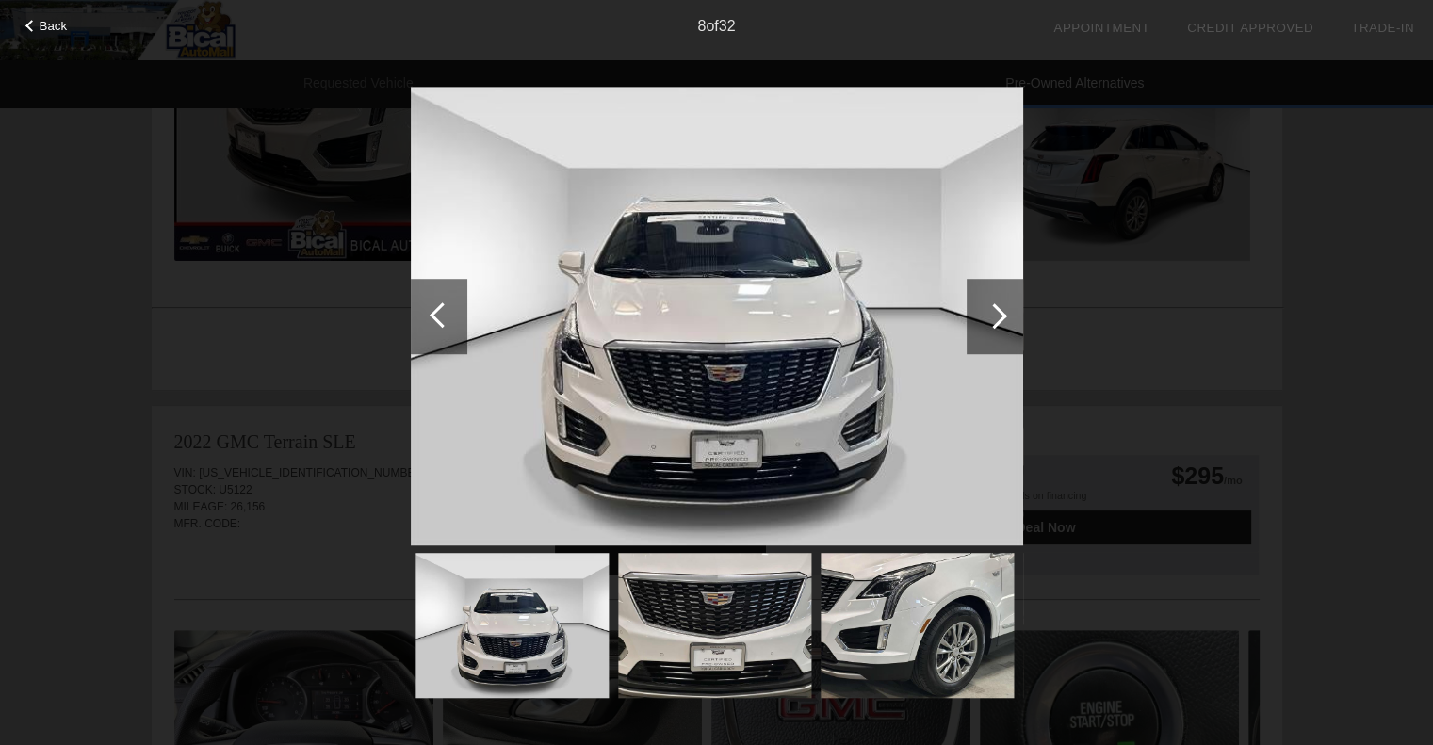
click at [1004, 310] on div at bounding box center [995, 316] width 57 height 75
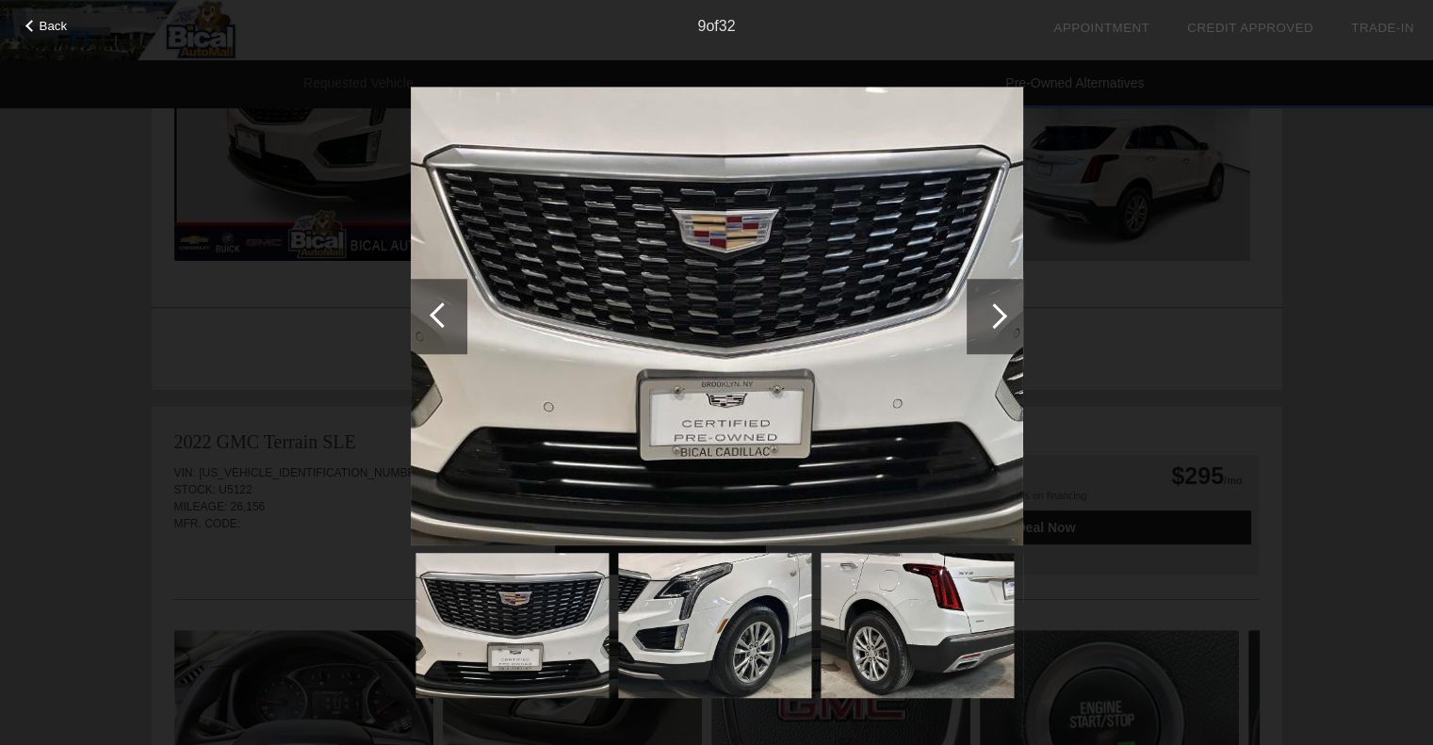
click at [1004, 310] on div at bounding box center [995, 316] width 57 height 75
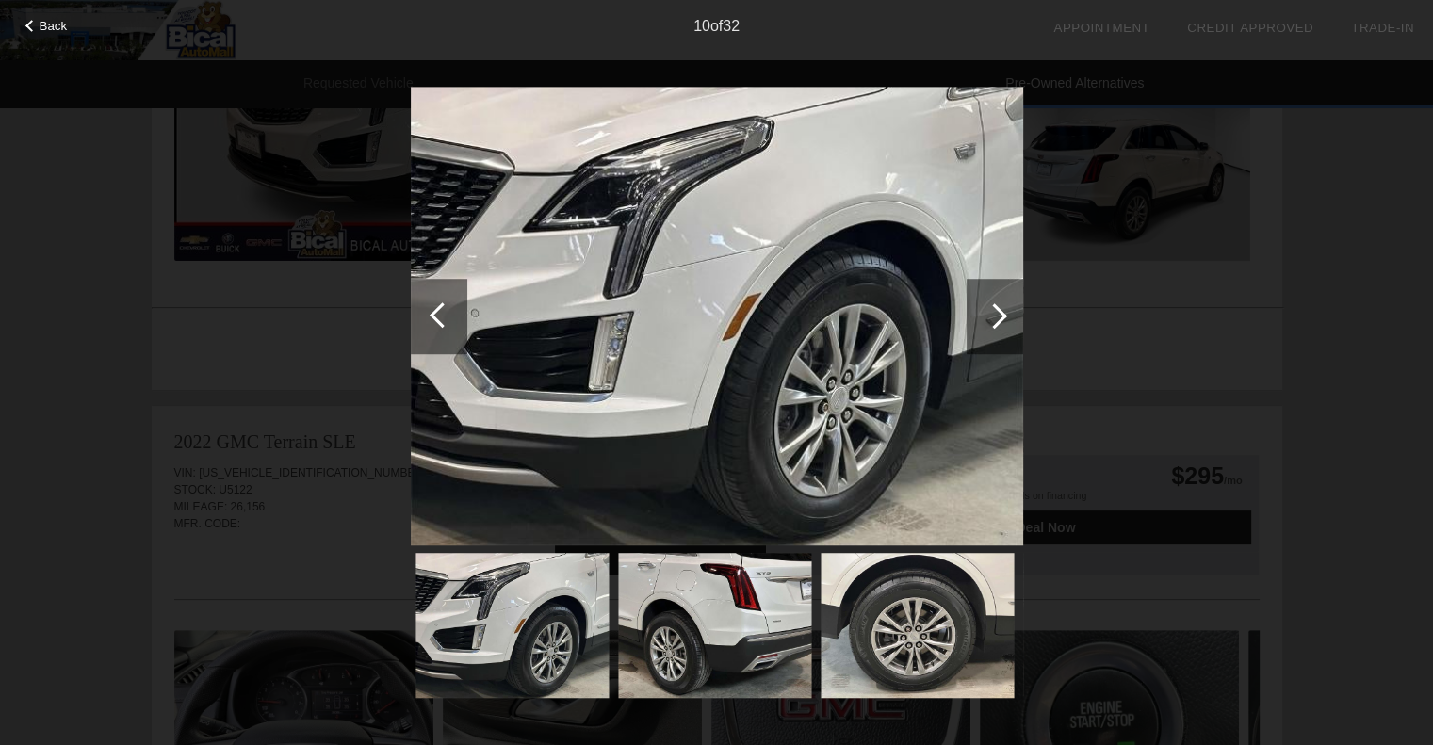
click at [1006, 311] on div at bounding box center [995, 316] width 57 height 75
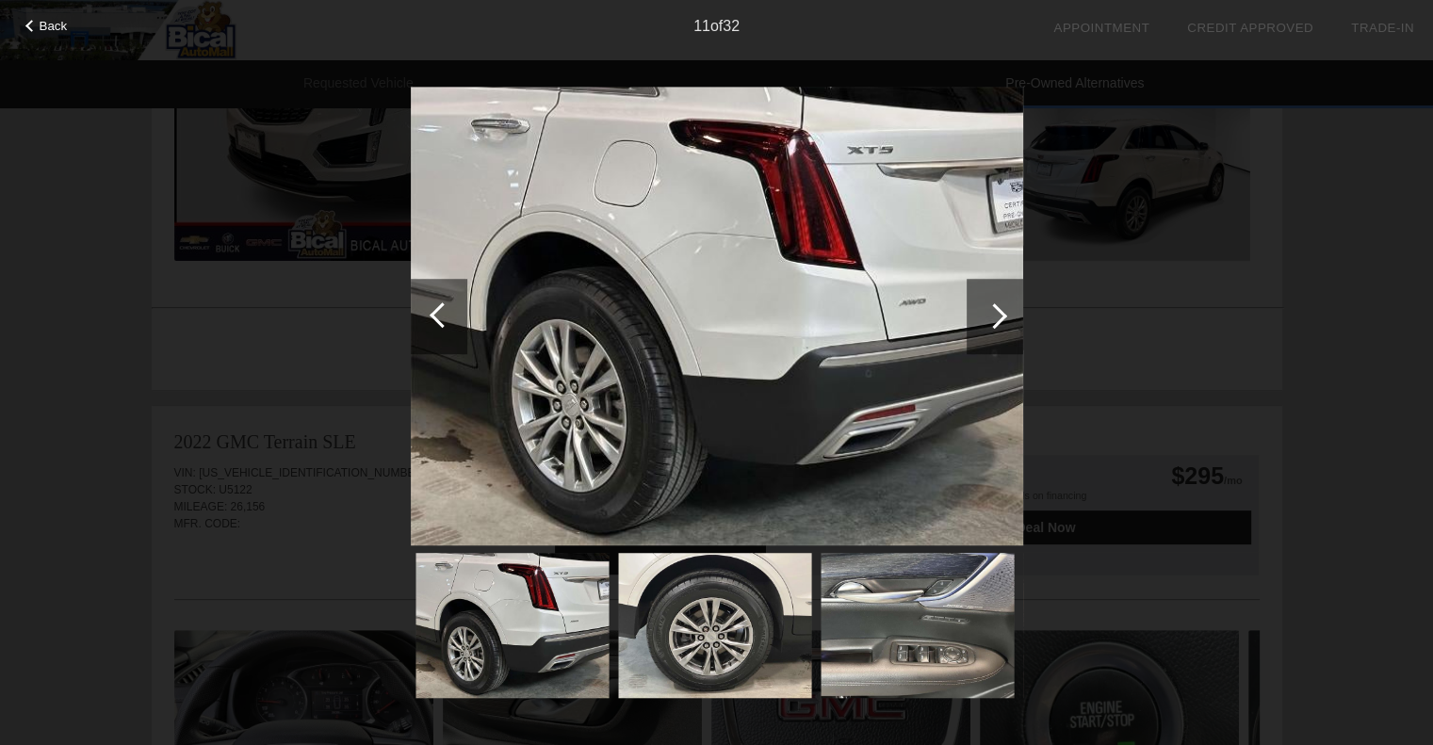
click at [1006, 311] on div at bounding box center [995, 316] width 57 height 75
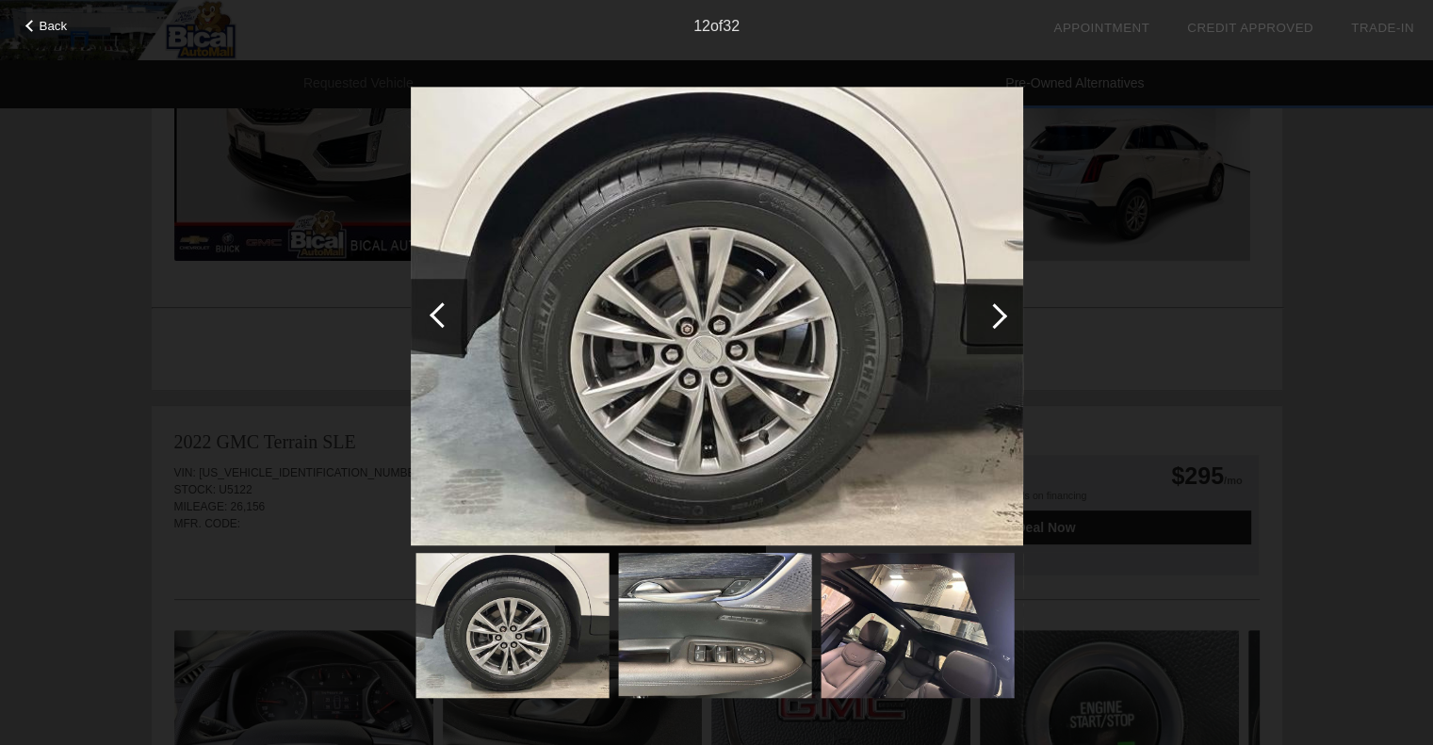
click at [1007, 311] on div at bounding box center [995, 316] width 57 height 75
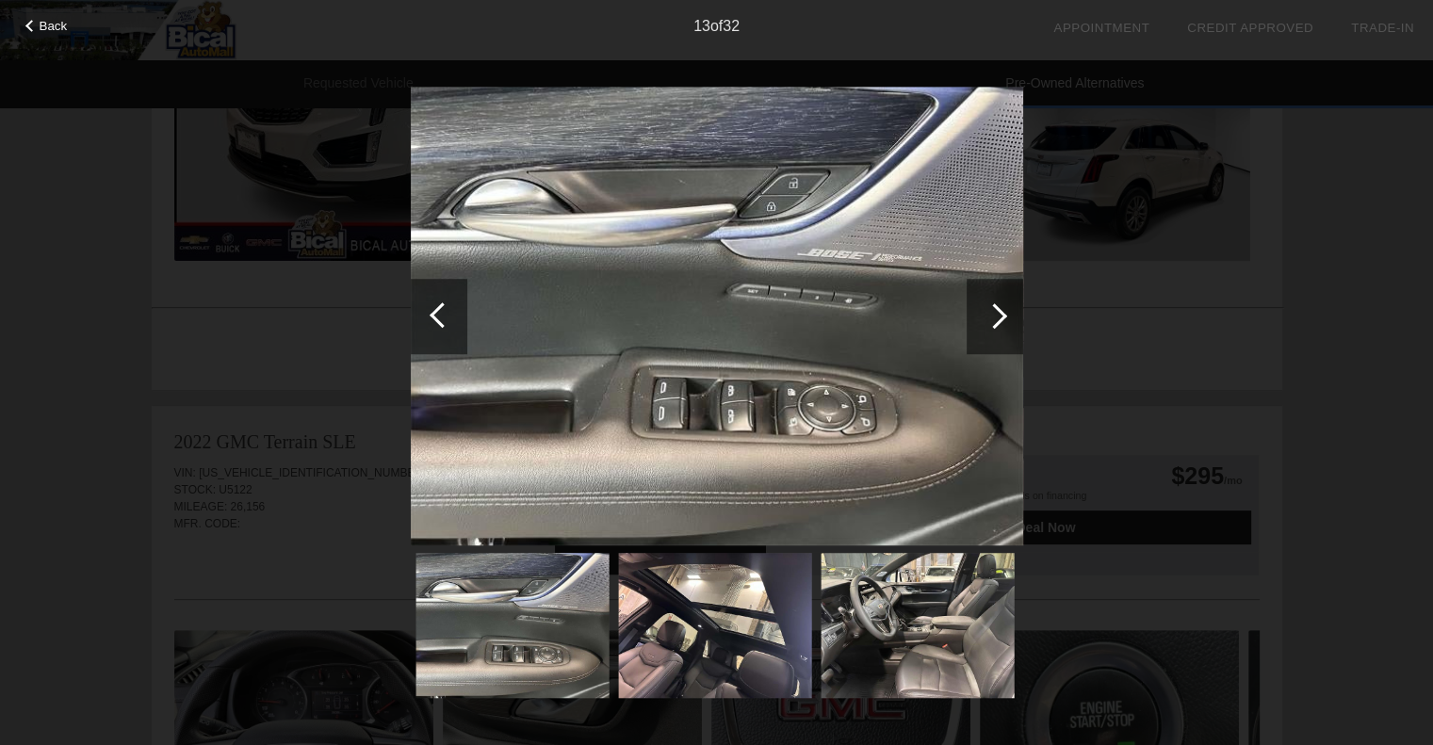
click at [1006, 313] on div at bounding box center [995, 316] width 57 height 75
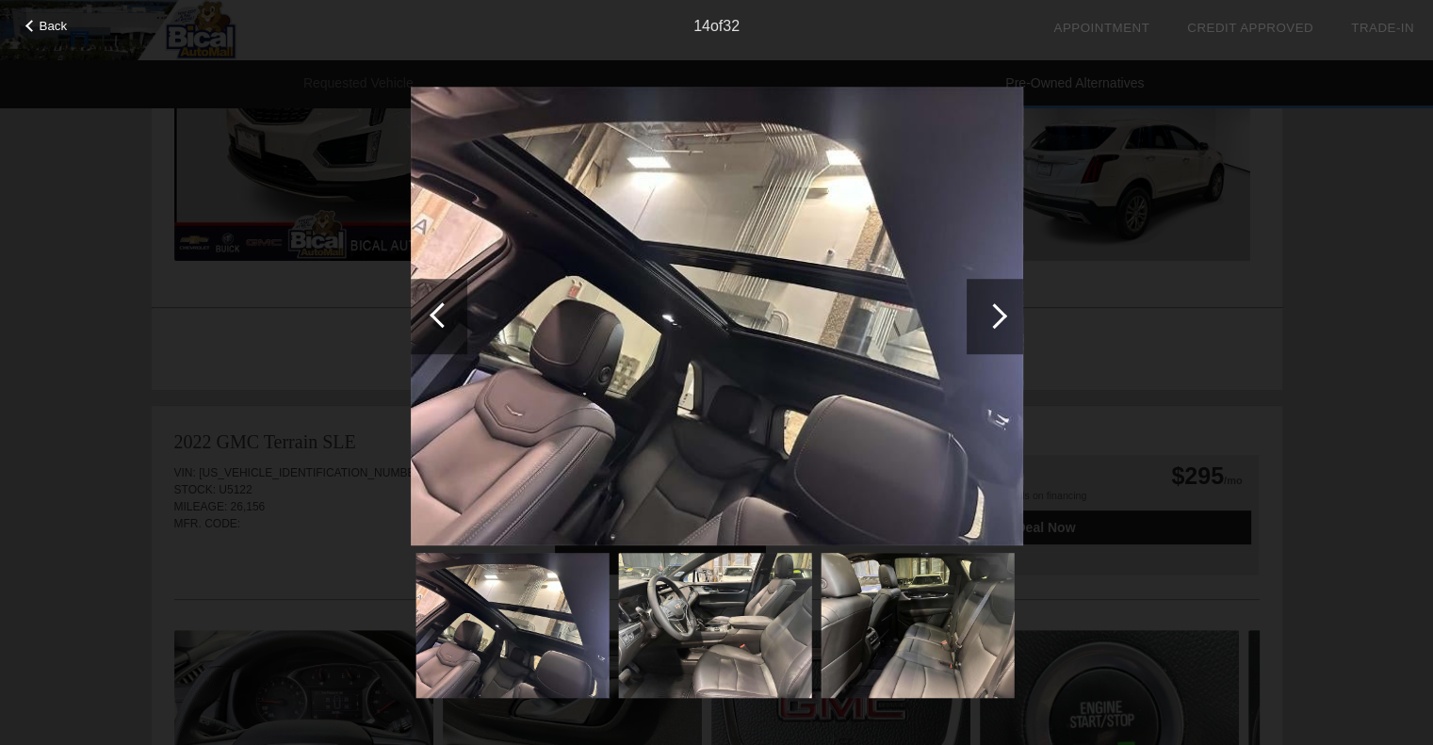
click at [1005, 315] on div at bounding box center [994, 315] width 25 height 25
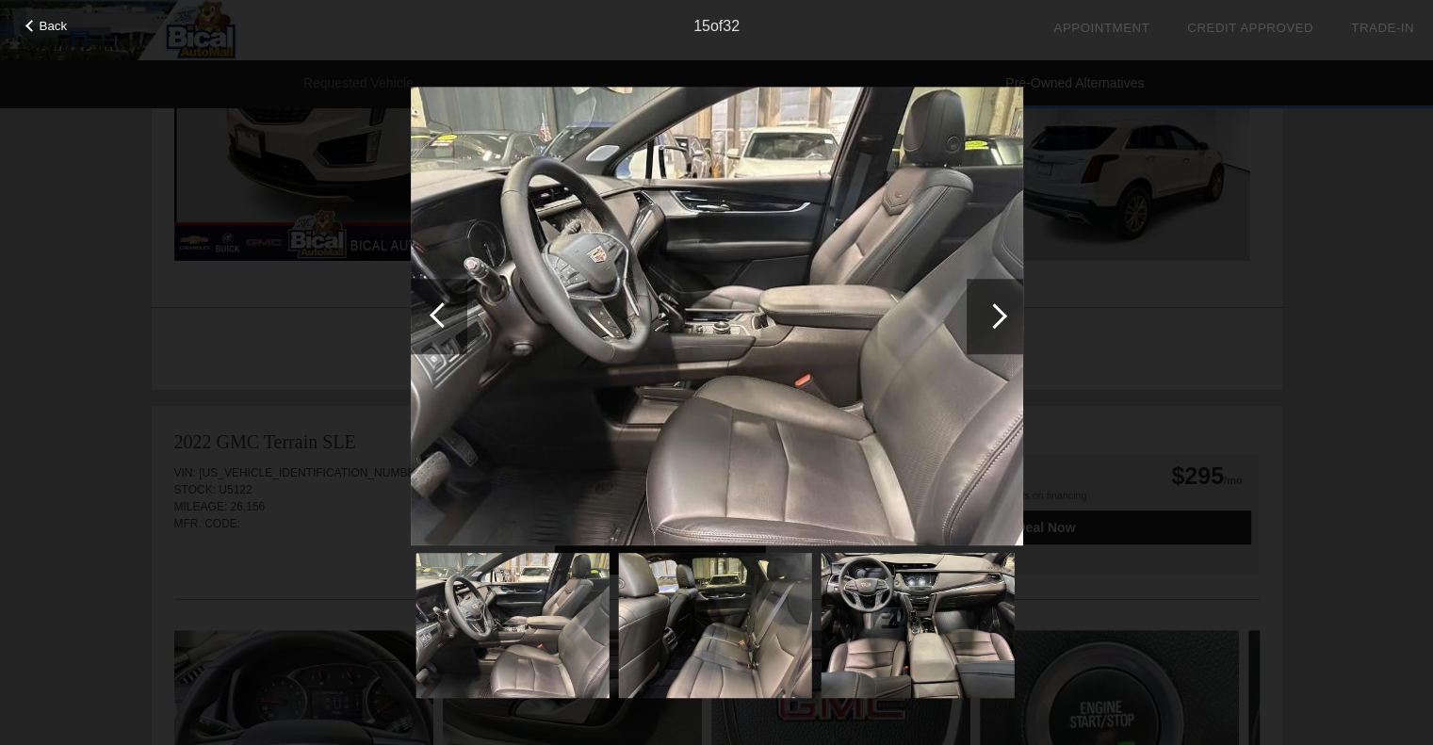
click at [1005, 315] on div at bounding box center [994, 315] width 25 height 25
